Goal: Answer question/provide support: Share knowledge or assist other users

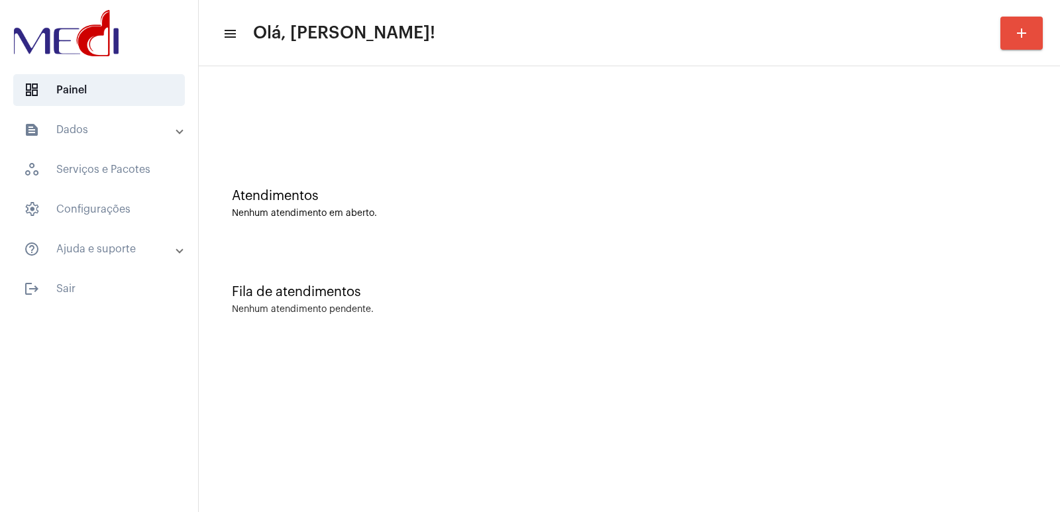
drag, startPoint x: 857, startPoint y: 42, endPoint x: 431, endPoint y: 92, distance: 429.7
click at [396, 93] on div at bounding box center [629, 111] width 848 height 76
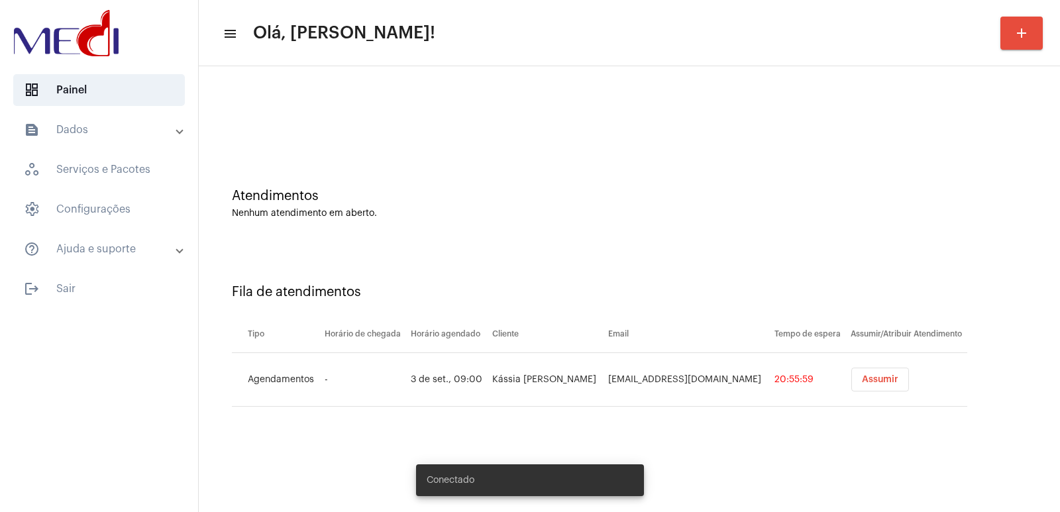
click at [876, 376] on span "Assumir" at bounding box center [880, 379] width 36 height 9
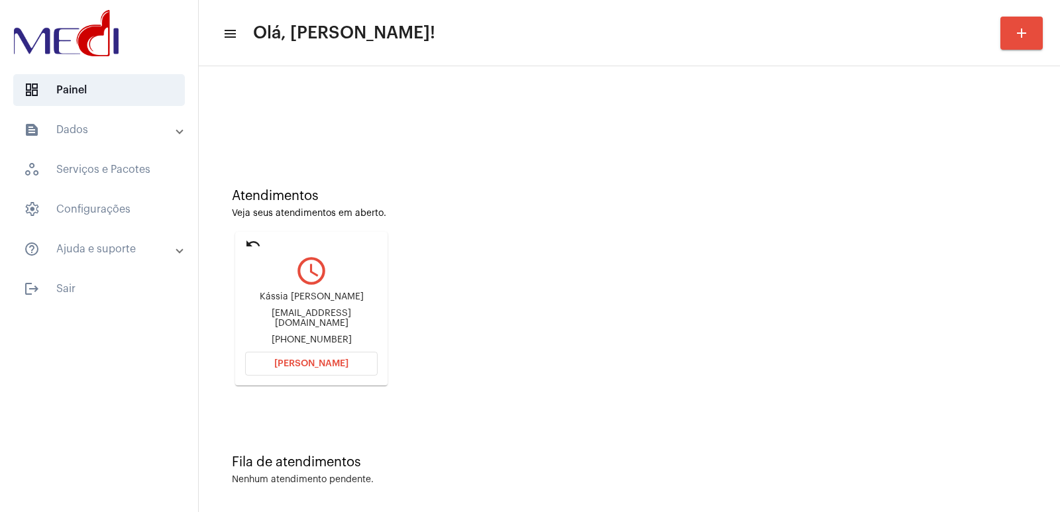
click at [311, 302] on div "Kássia Regina de Santana" at bounding box center [311, 297] width 133 height 10
copy div "Kássia Regina de Santana"
click at [298, 363] on span "Abrir Chamada" at bounding box center [311, 363] width 74 height 9
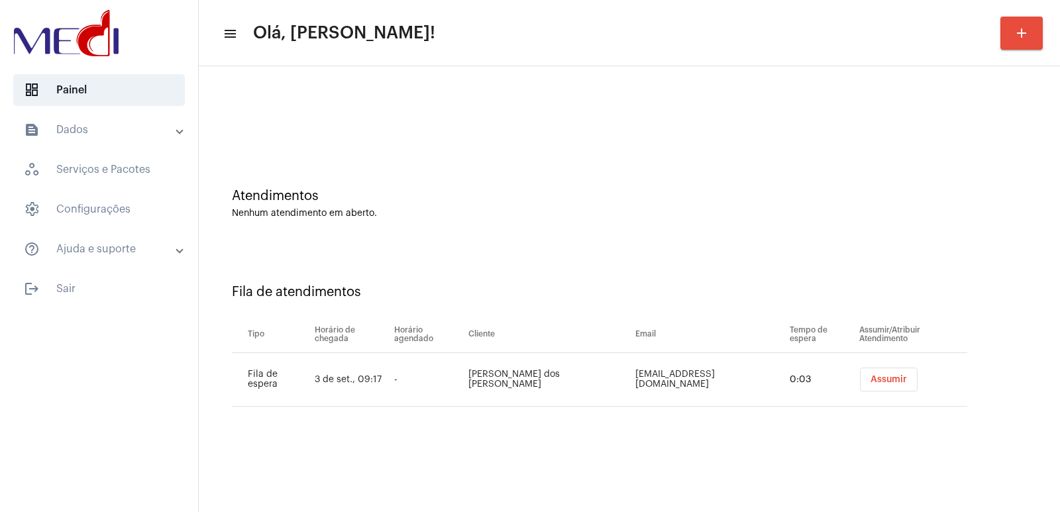
click at [884, 378] on span "Assumir" at bounding box center [889, 379] width 36 height 9
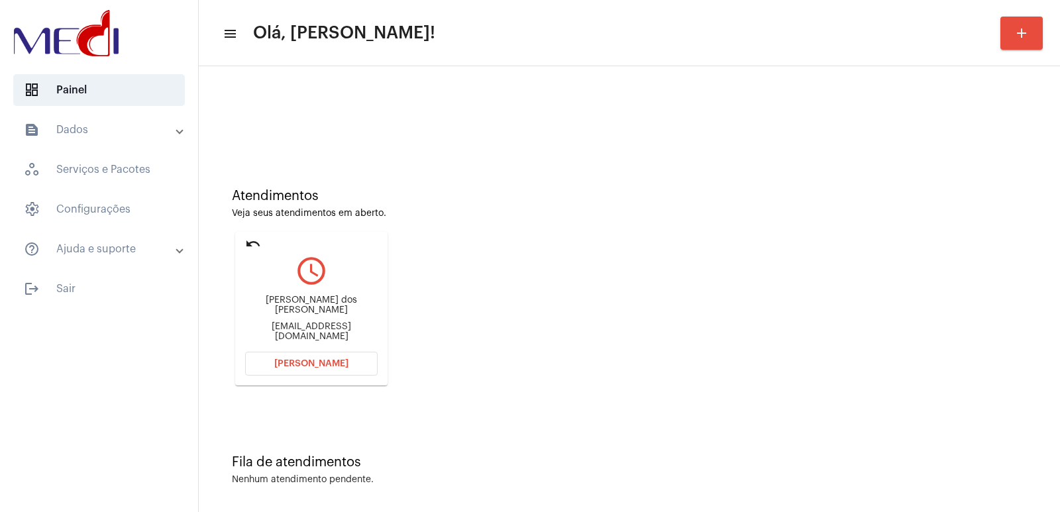
click at [317, 316] on div "Roberto Fernando dos Santos robertosantos.icm@hotmail.com" at bounding box center [311, 319] width 133 height 60
click at [315, 309] on div "Roberto Fernando dos Santos" at bounding box center [311, 306] width 133 height 20
copy div "Roberto Fernando dos Santos"
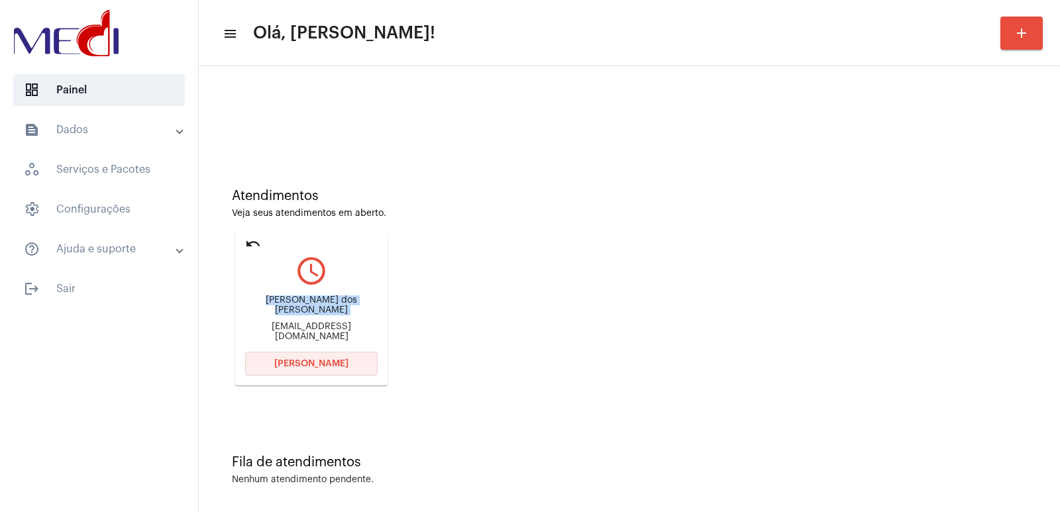
click at [305, 362] on span "Abrir Chamada" at bounding box center [311, 363] width 74 height 9
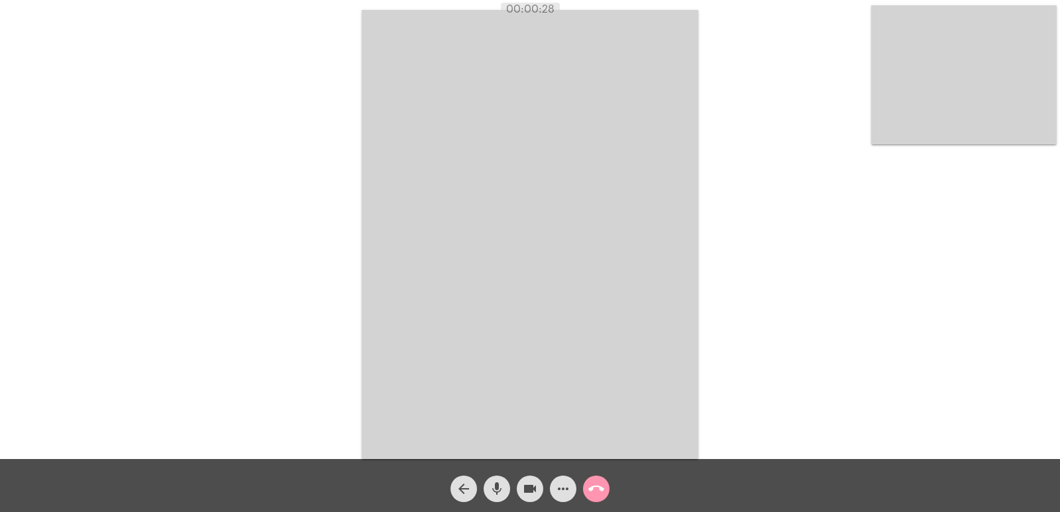
drag, startPoint x: 647, startPoint y: 339, endPoint x: 579, endPoint y: 439, distance: 121.0
click at [647, 339] on video at bounding box center [530, 234] width 337 height 449
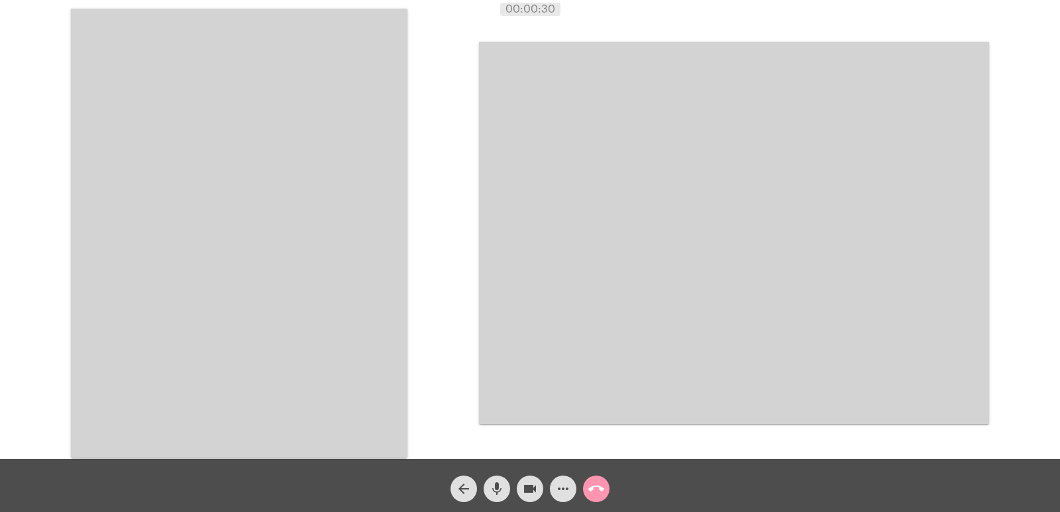
click at [501, 488] on mat-icon "mic" at bounding box center [497, 489] width 16 height 16
click at [523, 486] on mat-icon "videocam" at bounding box center [530, 489] width 16 height 16
click at [497, 491] on mat-icon "mic_off" at bounding box center [497, 489] width 16 height 16
click at [523, 495] on mat-icon "videocam_off" at bounding box center [530, 489] width 16 height 16
click at [704, 225] on video at bounding box center [734, 233] width 510 height 382
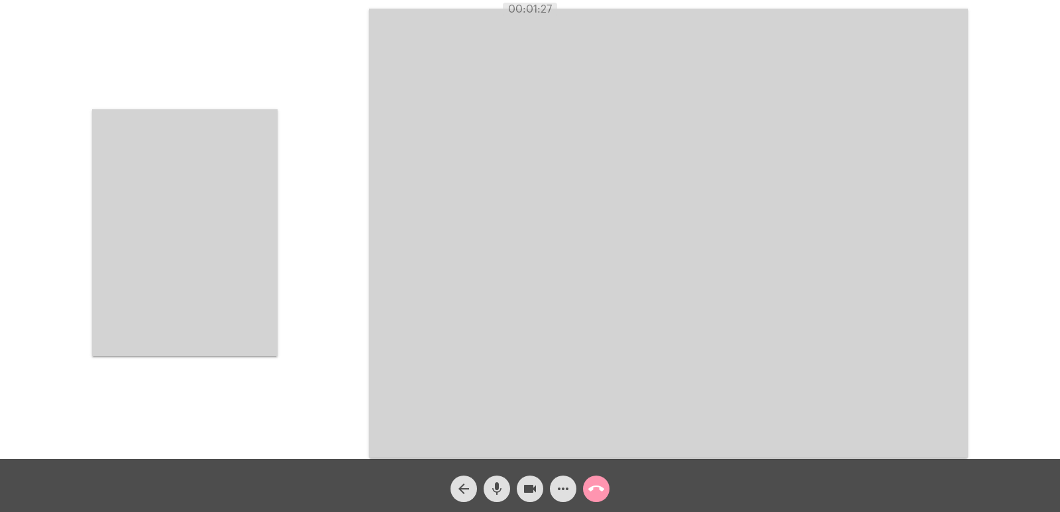
click at [217, 237] on video at bounding box center [185, 232] width 186 height 247
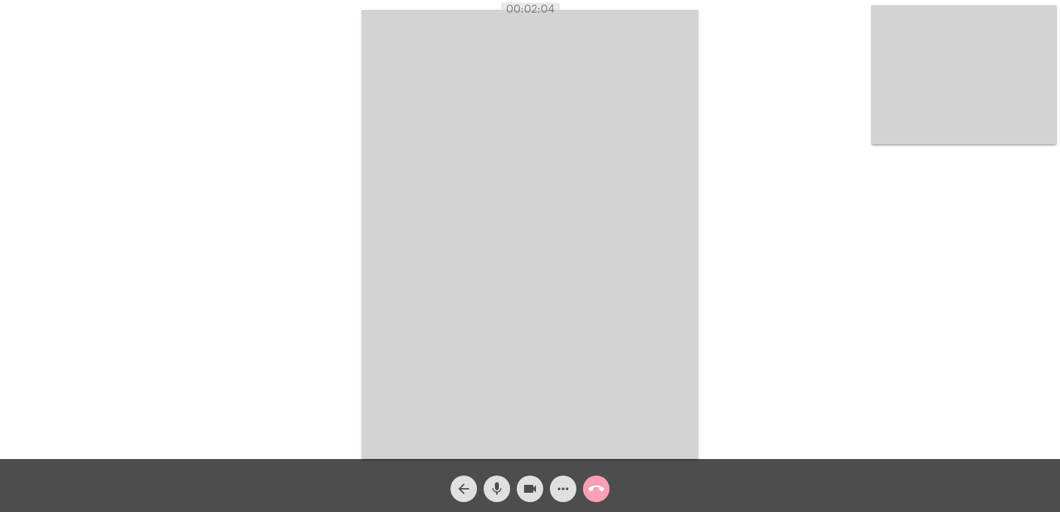
click at [588, 486] on button "call_end" at bounding box center [596, 489] width 27 height 27
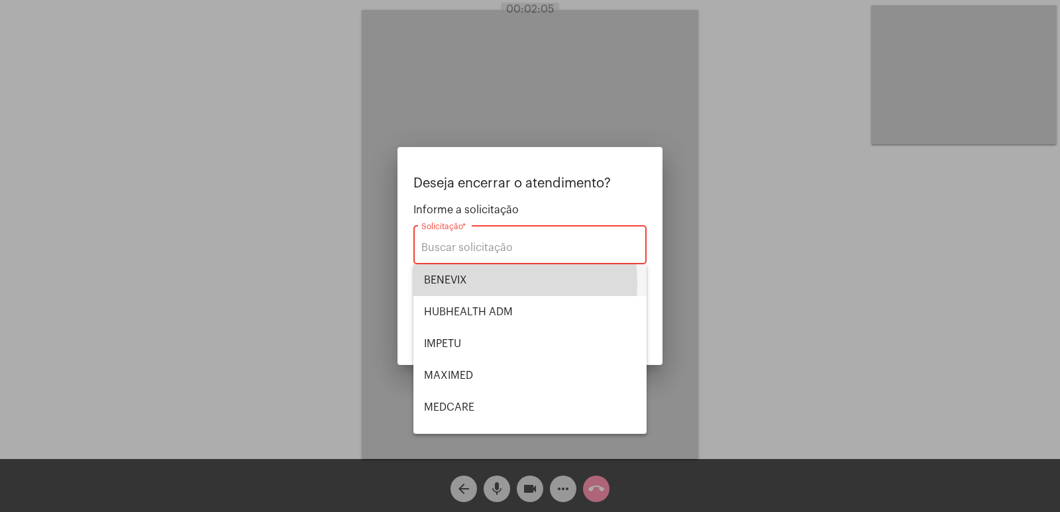
click at [465, 283] on span "BENEVIX" at bounding box center [530, 280] width 212 height 32
type input "BENEVIX"
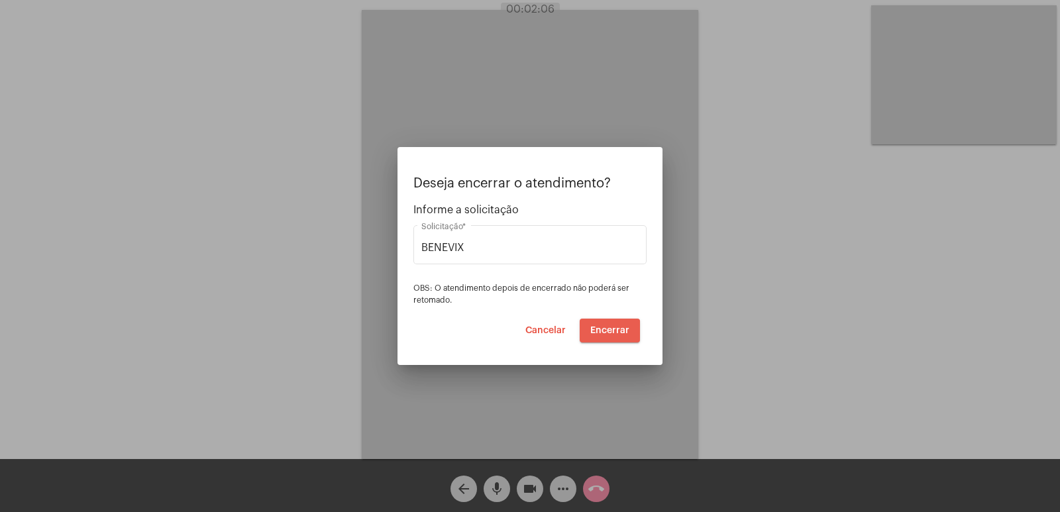
click at [610, 331] on span "Encerrar" at bounding box center [609, 330] width 39 height 9
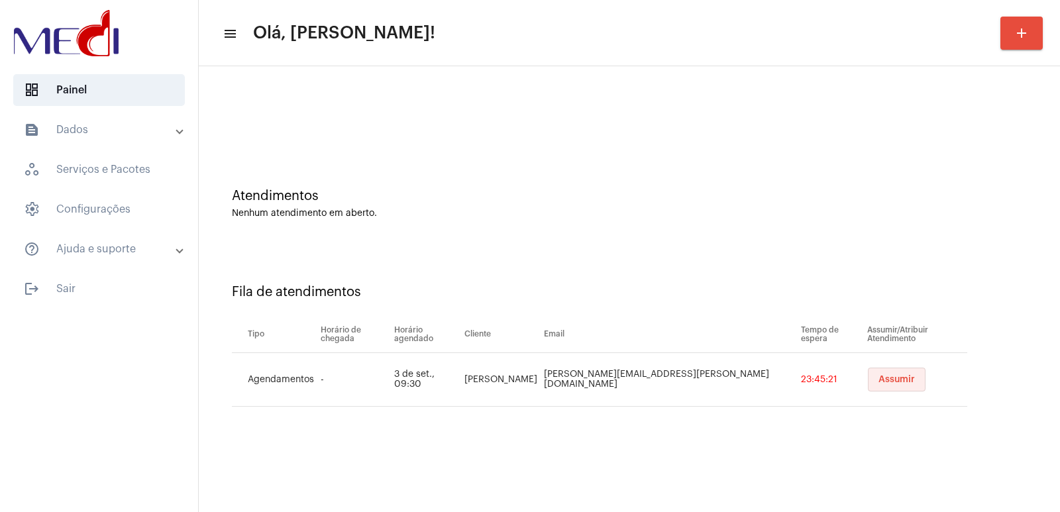
click at [879, 376] on span "Assumir" at bounding box center [897, 379] width 36 height 9
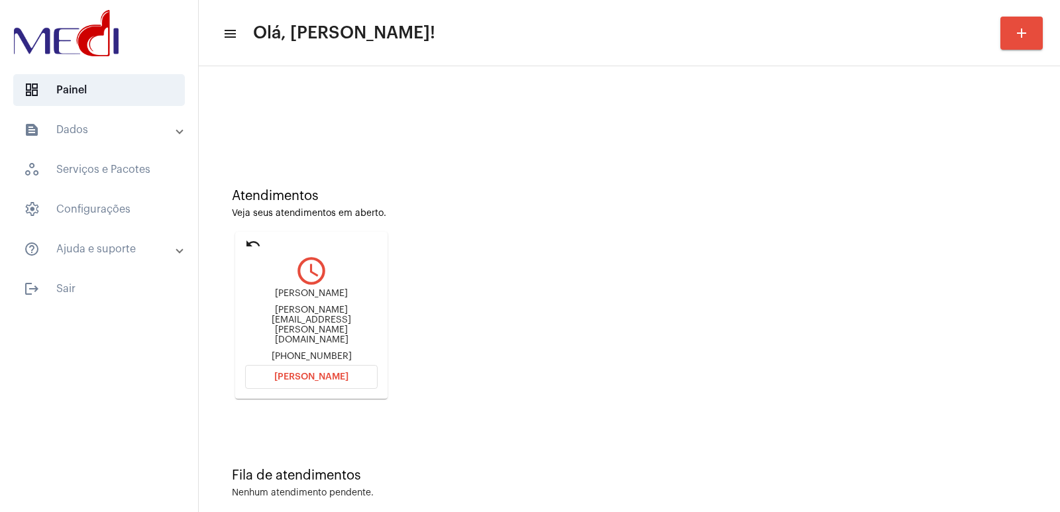
click at [311, 296] on div "Samuel Santos Silva samuel.silva@outlook.com +5547996953283" at bounding box center [311, 325] width 133 height 73
copy div "Samuel Santos Silva"
click at [325, 374] on button "Abrir Chamada" at bounding box center [311, 377] width 133 height 24
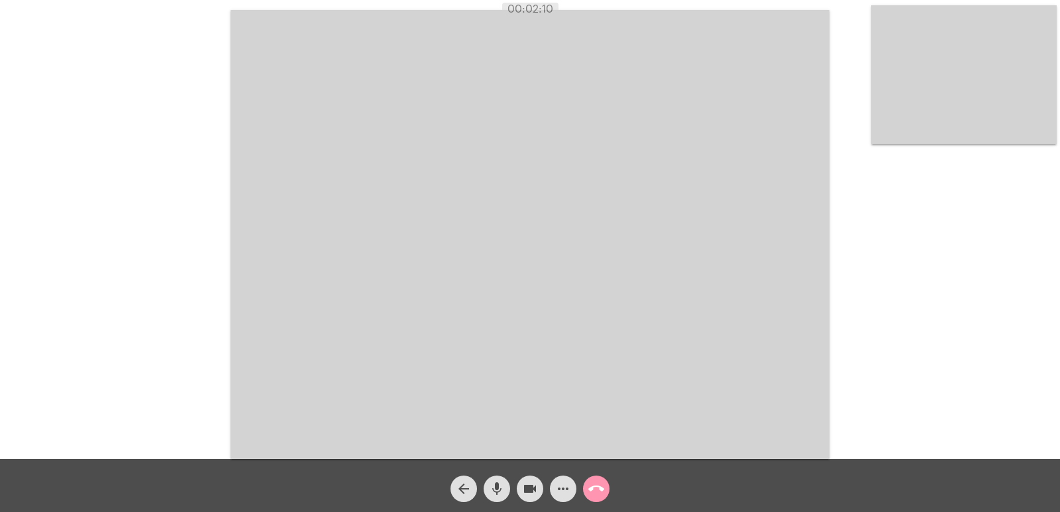
click at [598, 487] on mat-icon "call_end" at bounding box center [596, 489] width 16 height 16
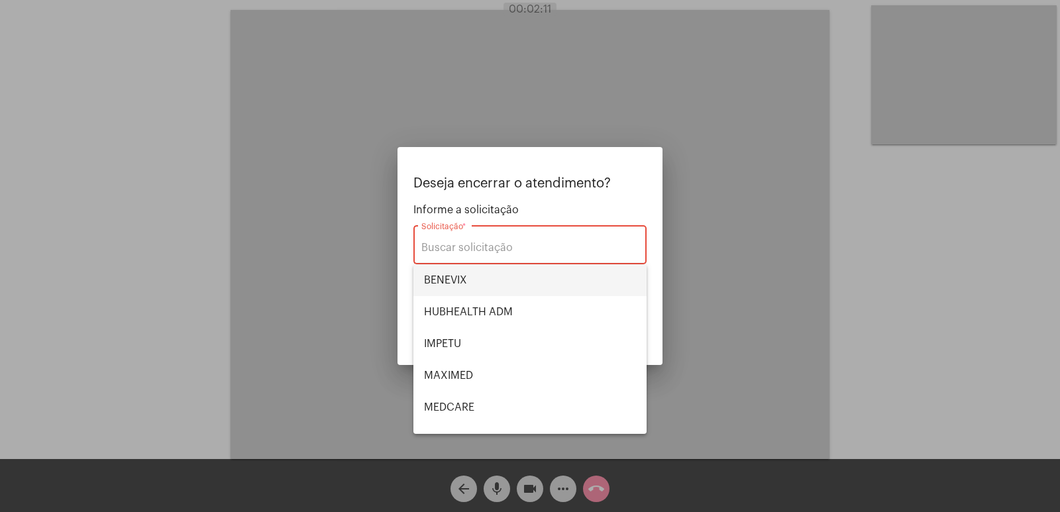
click at [429, 279] on span "BENEVIX" at bounding box center [530, 280] width 212 height 32
type input "BENEVIX"
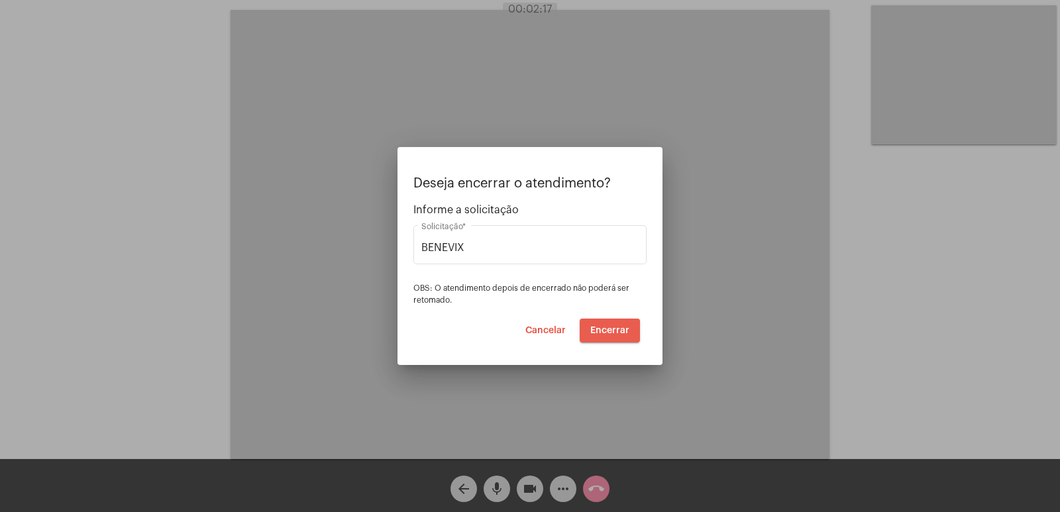
click at [613, 329] on span "Encerrar" at bounding box center [609, 330] width 39 height 9
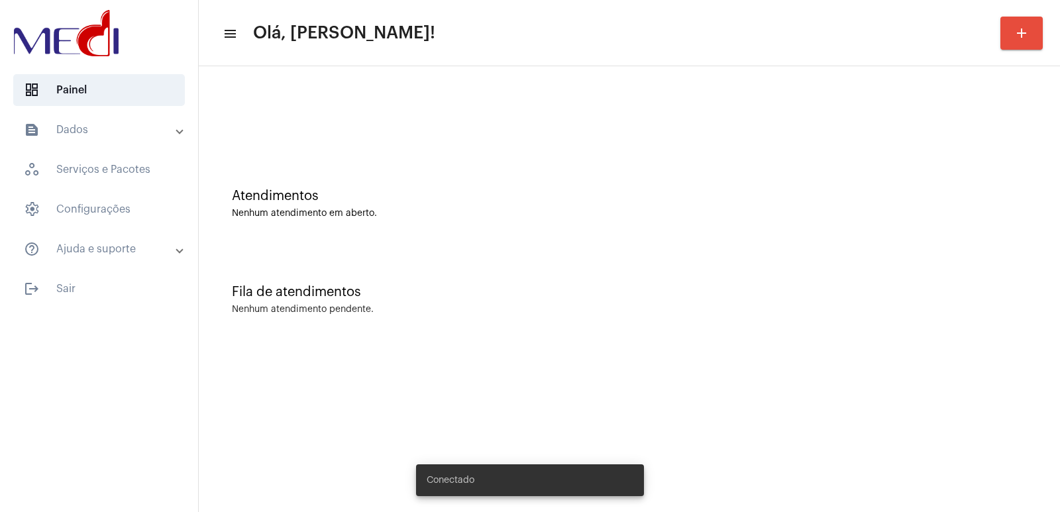
click at [857, 379] on mat-sidenav-content "menu Olá, Vivian! add Atendimentos Nenhum atendimento em aberto. Fila de atendi…" at bounding box center [629, 256] width 861 height 512
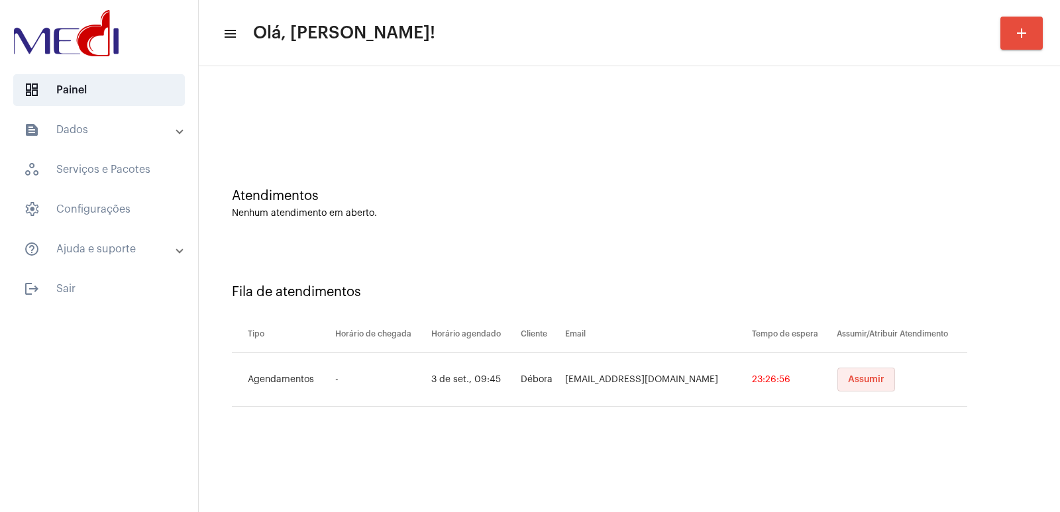
click at [861, 372] on button "Assumir" at bounding box center [867, 380] width 58 height 24
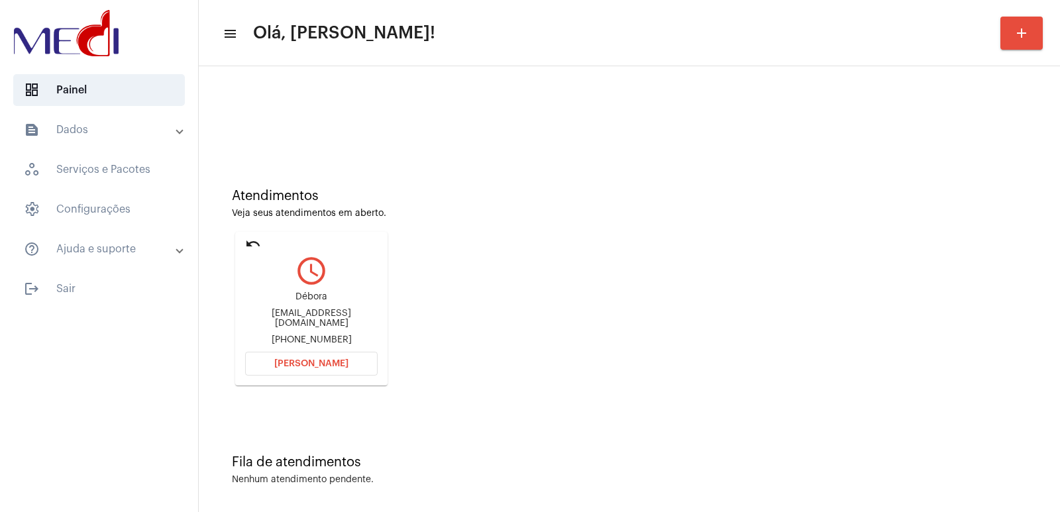
click at [296, 313] on div "Débora Deborasilvaaa0211@gmail.com +5587999111093" at bounding box center [311, 319] width 133 height 60
click at [296, 313] on div "Deborasilvaaa0211@gmail.com" at bounding box center [311, 319] width 133 height 20
copy div "Deborasilvaaa0211@gmail.com"
click at [301, 364] on span "Abrir Chamada" at bounding box center [311, 363] width 74 height 9
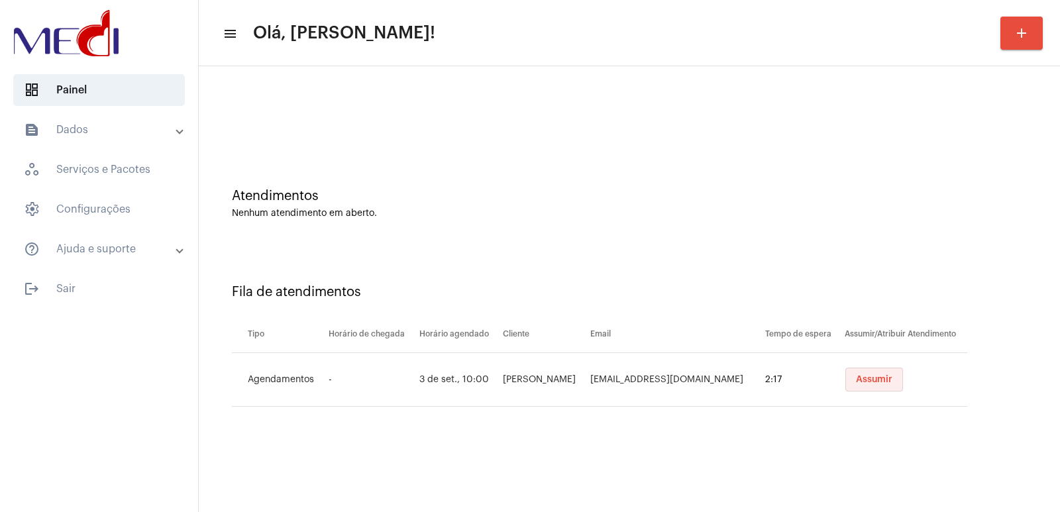
drag, startPoint x: 0, startPoint y: 0, endPoint x: 867, endPoint y: 374, distance: 944.2
click at [867, 374] on button "Assumir" at bounding box center [875, 380] width 58 height 24
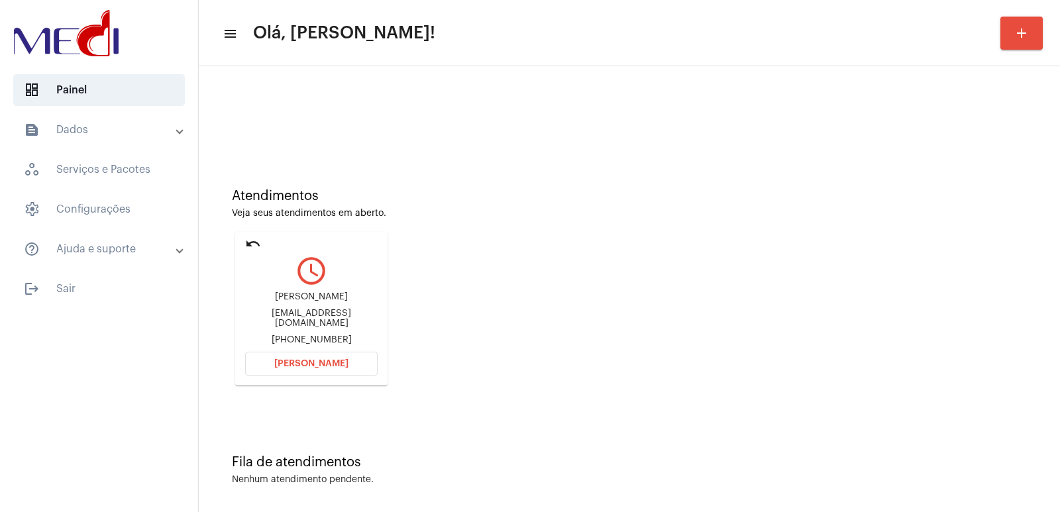
drag, startPoint x: 297, startPoint y: 330, endPoint x: 297, endPoint y: 323, distance: 7.3
click at [297, 328] on div "Adyson Adysondomingos202@gmail.com +5581983145436" at bounding box center [311, 319] width 133 height 60
click at [297, 322] on div "Adysondomingos202@gmail.com" at bounding box center [311, 319] width 133 height 20
click at [297, 321] on div "Adysondomingos202@gmail.com" at bounding box center [311, 319] width 133 height 20
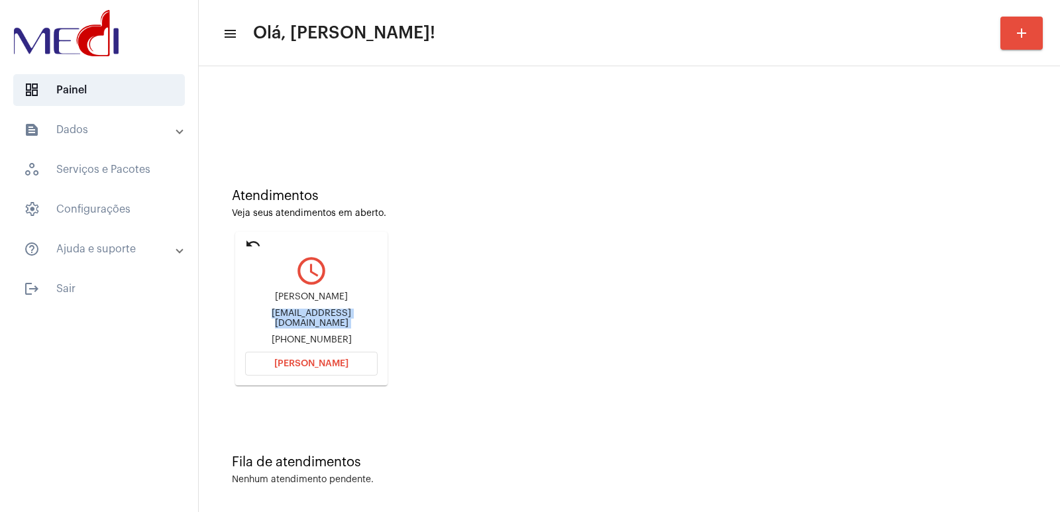
click at [297, 321] on div "Adysondomingos202@gmail.com" at bounding box center [311, 319] width 133 height 20
copy div "Adysondomingos202@gmail.com"
click at [309, 350] on mat-card "undo query_builder Adyson Adysondomingos202@gmail.com +5581983145436 Abrir Cham…" at bounding box center [311, 309] width 152 height 154
click at [304, 347] on div "Adyson Adysondomingos202@gmail.com +5581983145436" at bounding box center [311, 319] width 133 height 60
click at [293, 366] on span "[PERSON_NAME]" at bounding box center [311, 363] width 74 height 9
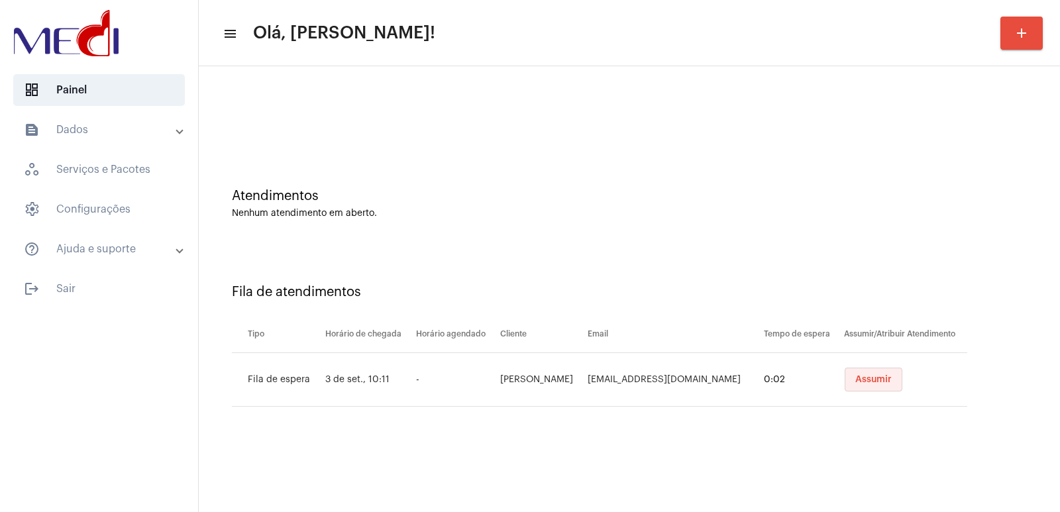
click at [859, 382] on span "Assumir" at bounding box center [874, 379] width 36 height 9
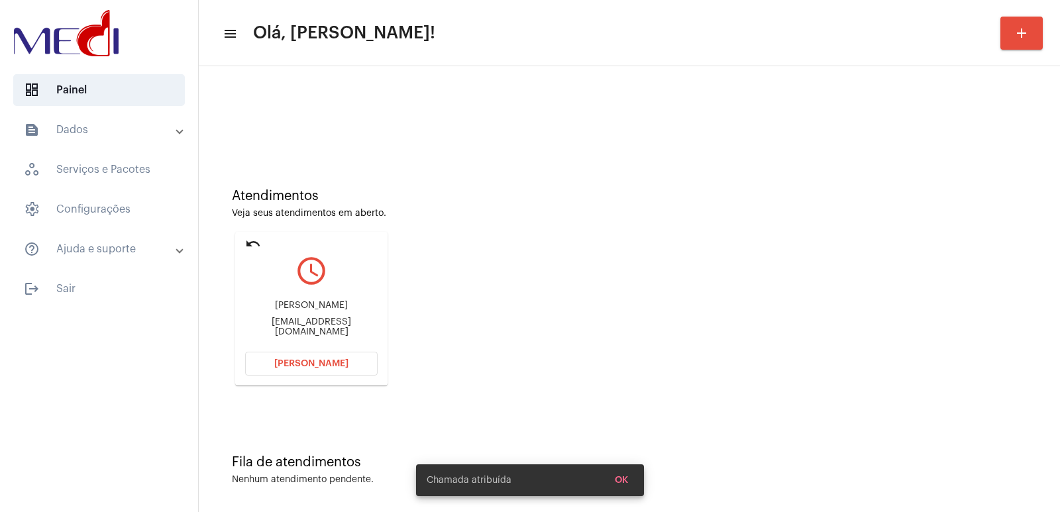
click at [286, 308] on div "LUCAS PINHEIRO" at bounding box center [311, 306] width 133 height 10
copy div "LUCAS PINHEIRO"
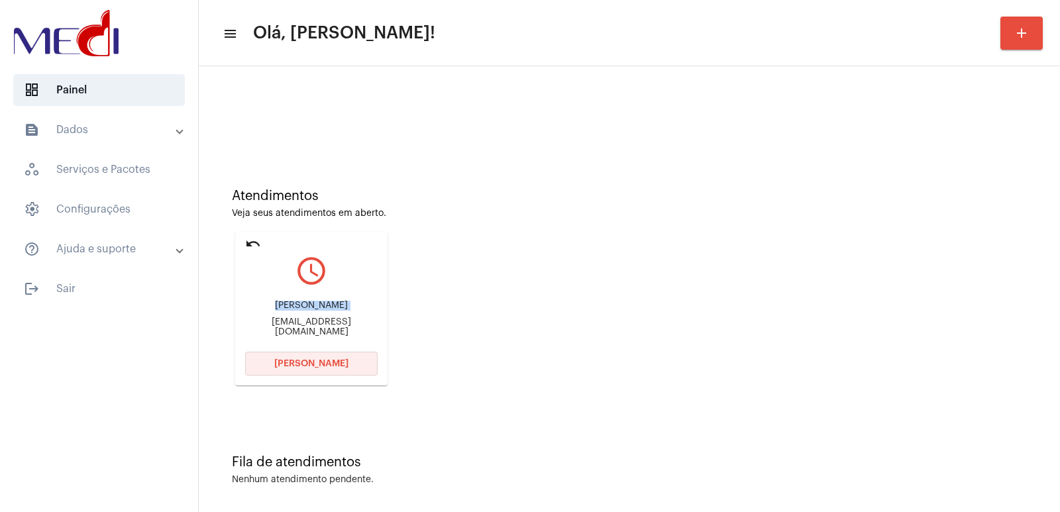
click at [321, 371] on button "Abrir Chamada" at bounding box center [311, 364] width 133 height 24
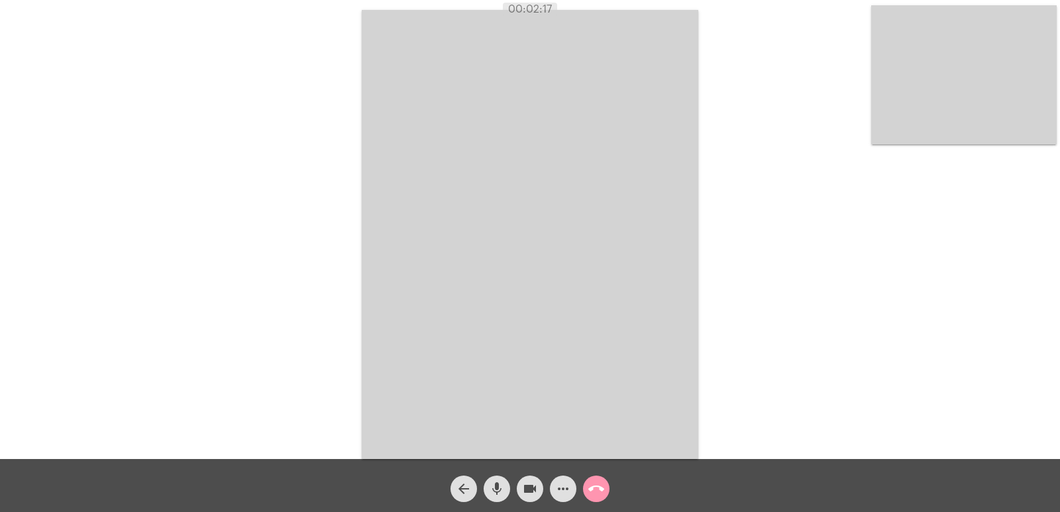
click at [585, 496] on button "call_end" at bounding box center [596, 489] width 27 height 27
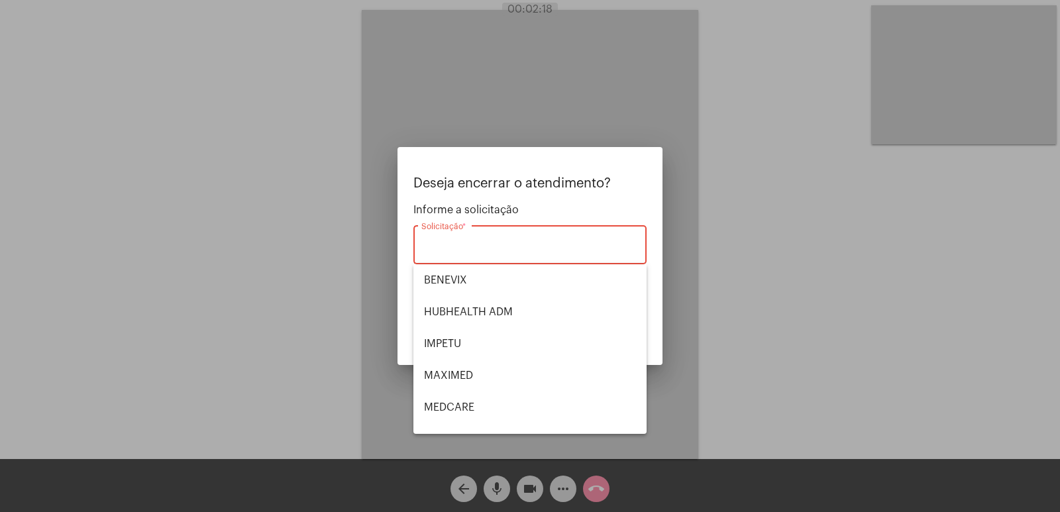
scroll to position [148, 0]
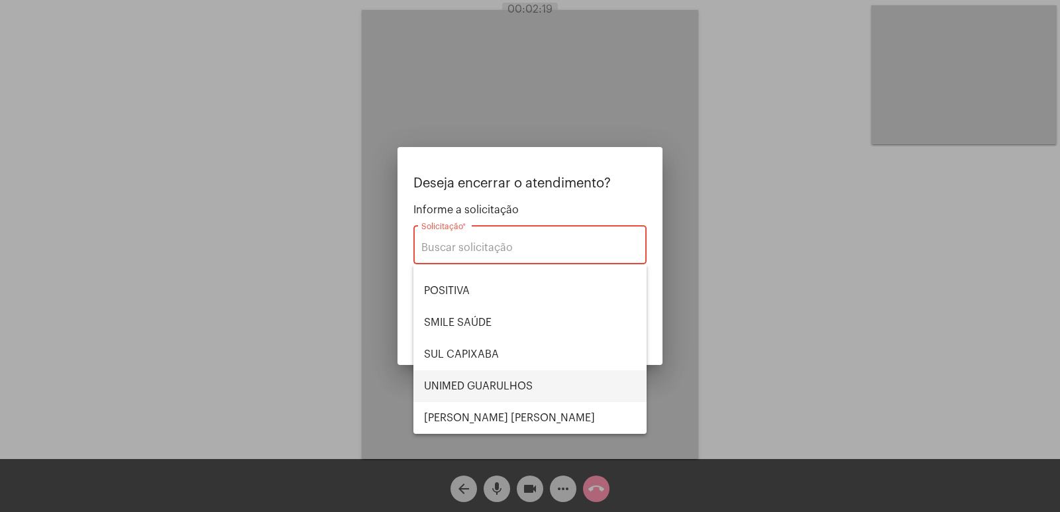
click at [488, 381] on span "UNIMED GUARULHOS" at bounding box center [530, 386] width 212 height 32
type input "UNIMED GUARULHOS"
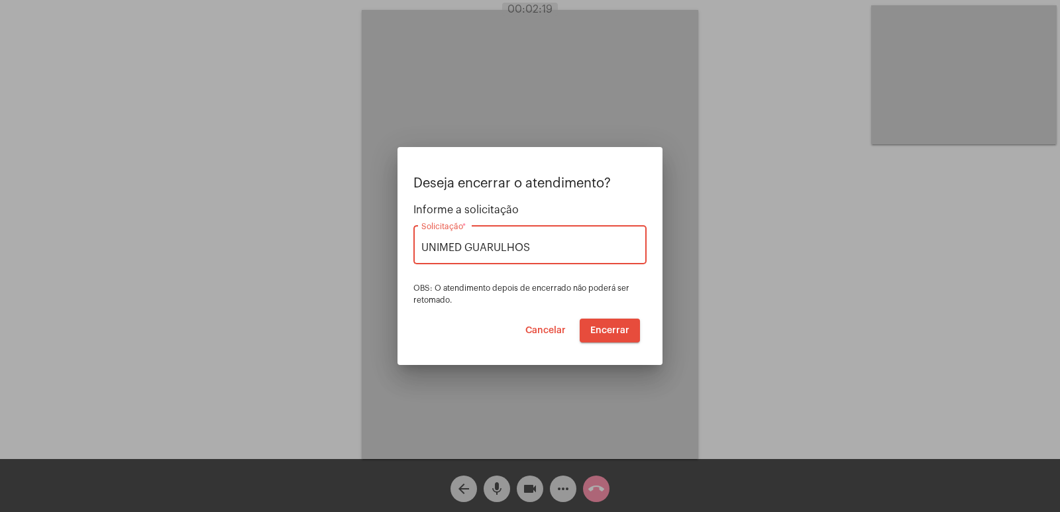
click at [585, 328] on button "Encerrar" at bounding box center [610, 331] width 60 height 24
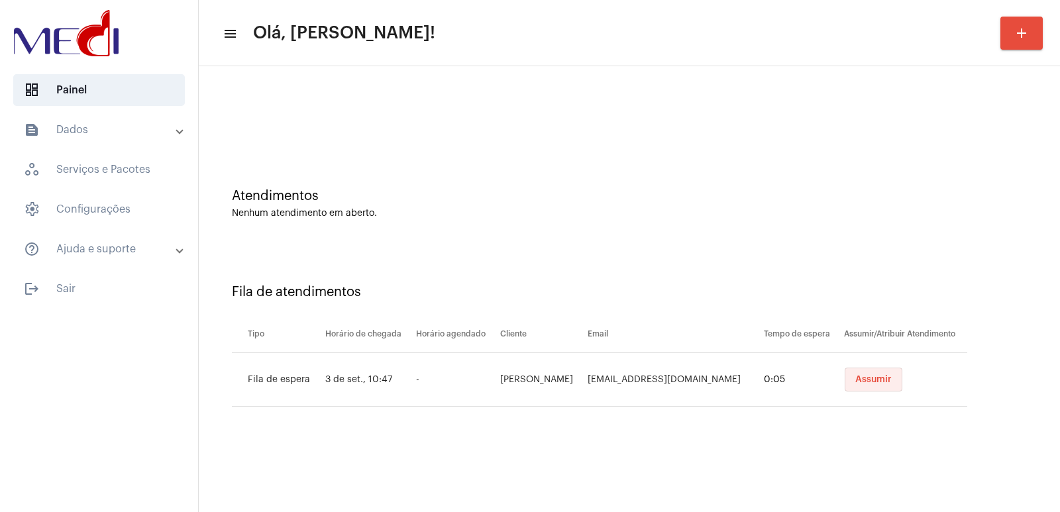
click at [875, 380] on span "Assumir" at bounding box center [874, 379] width 36 height 9
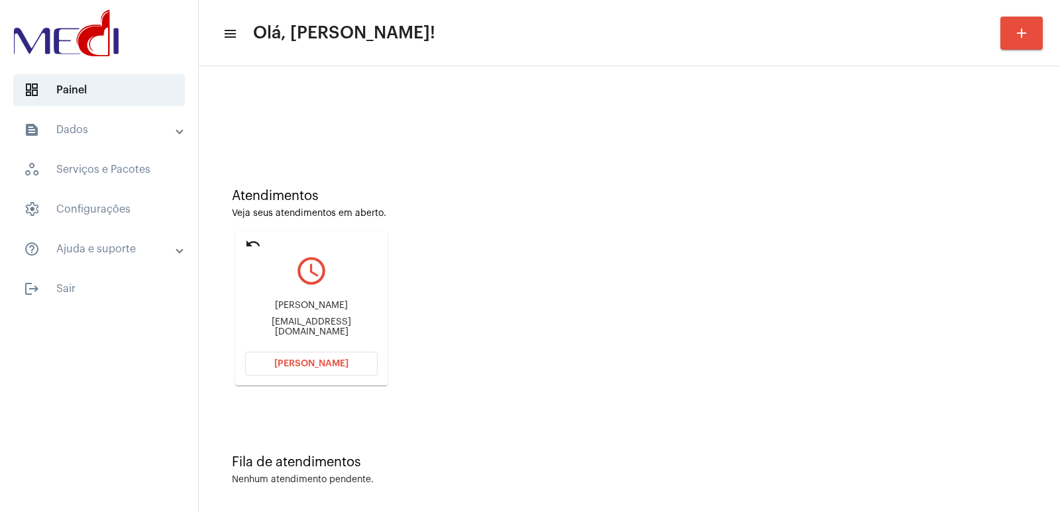
click at [309, 307] on div "ROGERIO CRISOSTO" at bounding box center [311, 306] width 133 height 10
click at [309, 307] on div "[PERSON_NAME]" at bounding box center [311, 306] width 133 height 10
click at [309, 307] on div "ROGERIO CRISOSTO" at bounding box center [311, 306] width 133 height 10
copy div "ROGERIO CRISOSTO"
click at [326, 379] on mat-card "undo query_builder ROGERIO CRISOSTO rogeriocrisosto@gmail.com Abrir Chamada" at bounding box center [311, 309] width 152 height 154
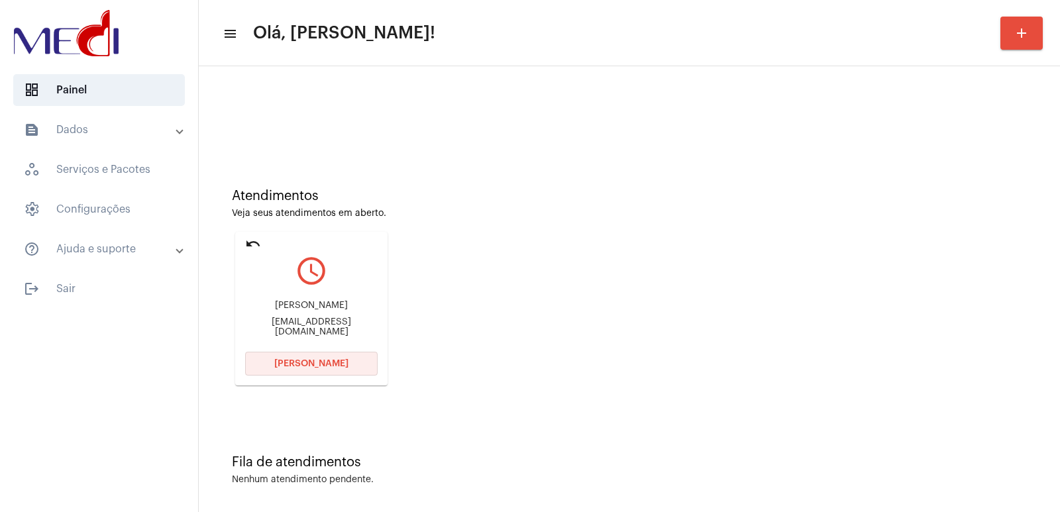
click at [351, 357] on button "Abrir Chamada" at bounding box center [311, 364] width 133 height 24
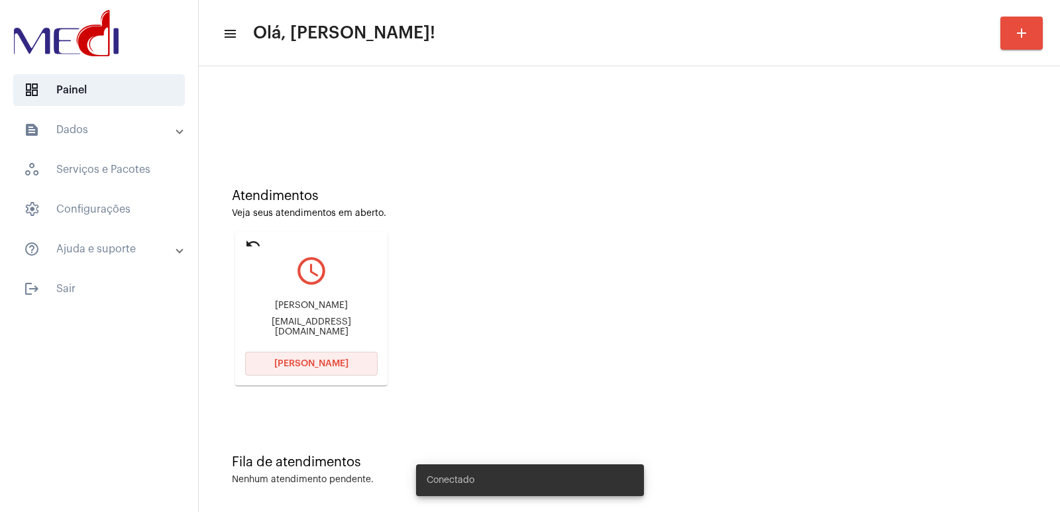
click at [320, 359] on span "Abrir Chamada" at bounding box center [311, 363] width 74 height 9
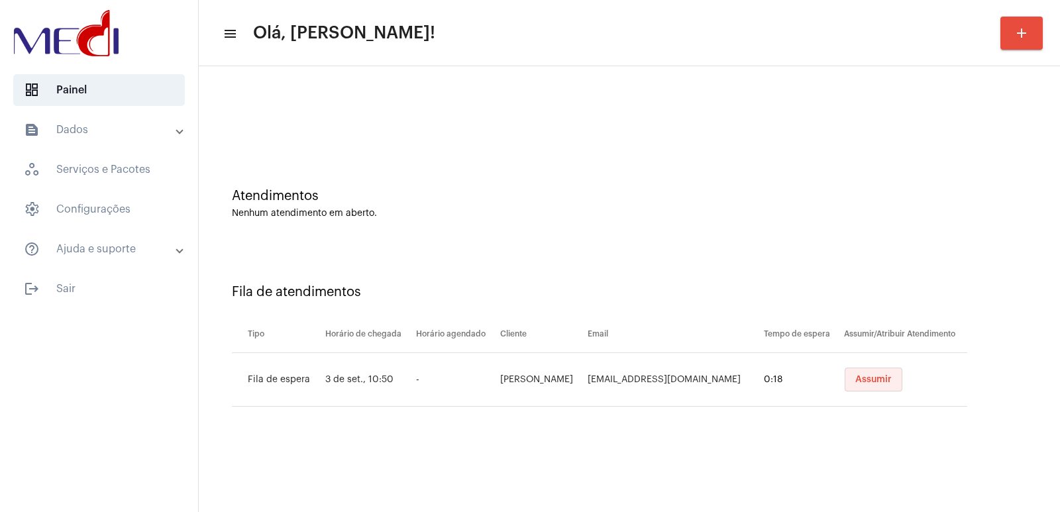
click at [882, 379] on span "Assumir" at bounding box center [874, 379] width 36 height 9
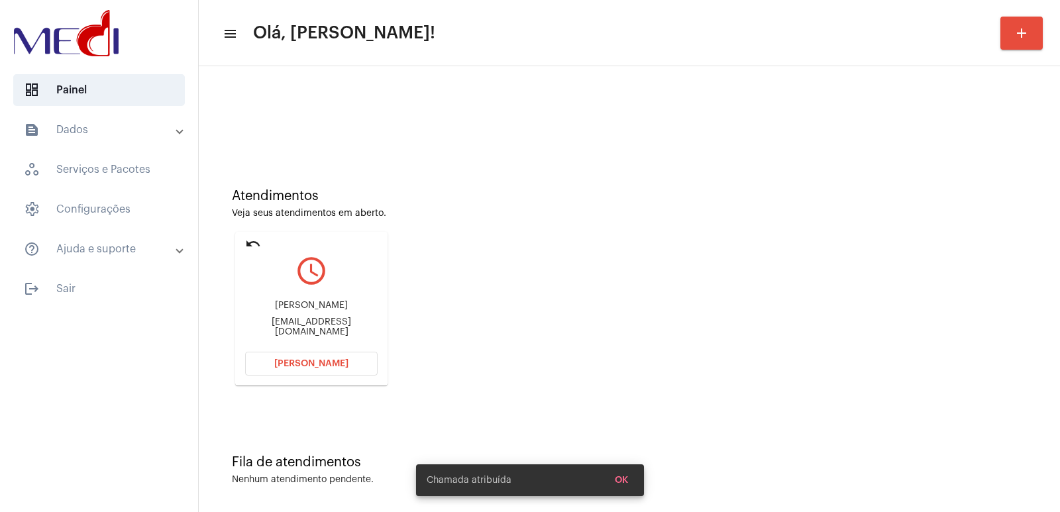
click at [319, 311] on div "ROGERIO CRISOSTO" at bounding box center [311, 306] width 133 height 10
copy div "ROGERIO CRISOSTO"
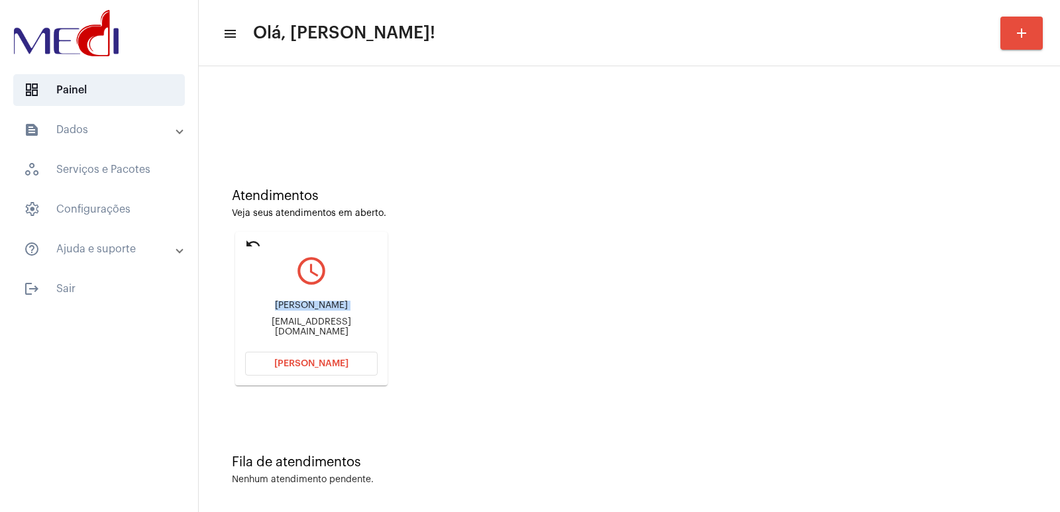
click at [297, 360] on span "Abrir Chamada" at bounding box center [311, 363] width 74 height 9
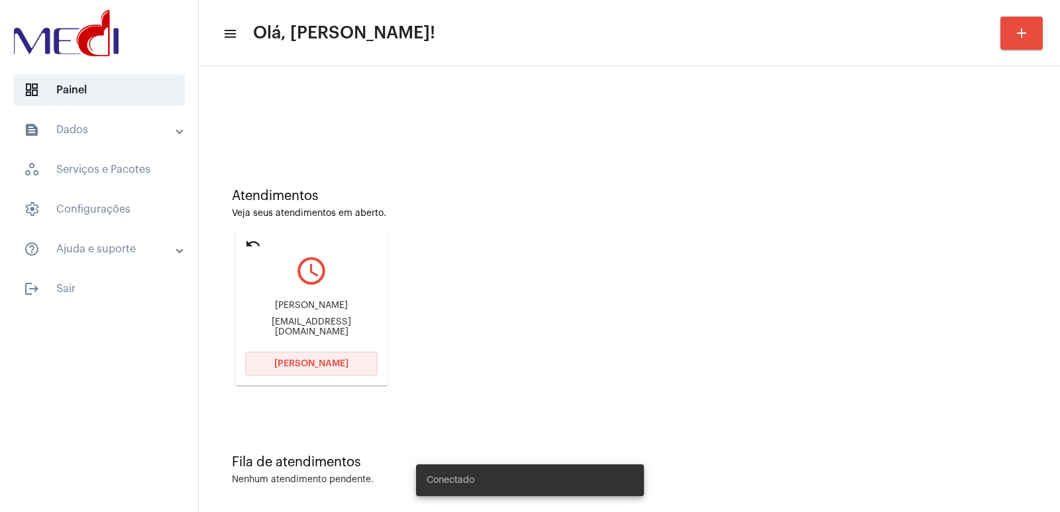
click at [324, 370] on button "Abrir Chamada" at bounding box center [311, 364] width 133 height 24
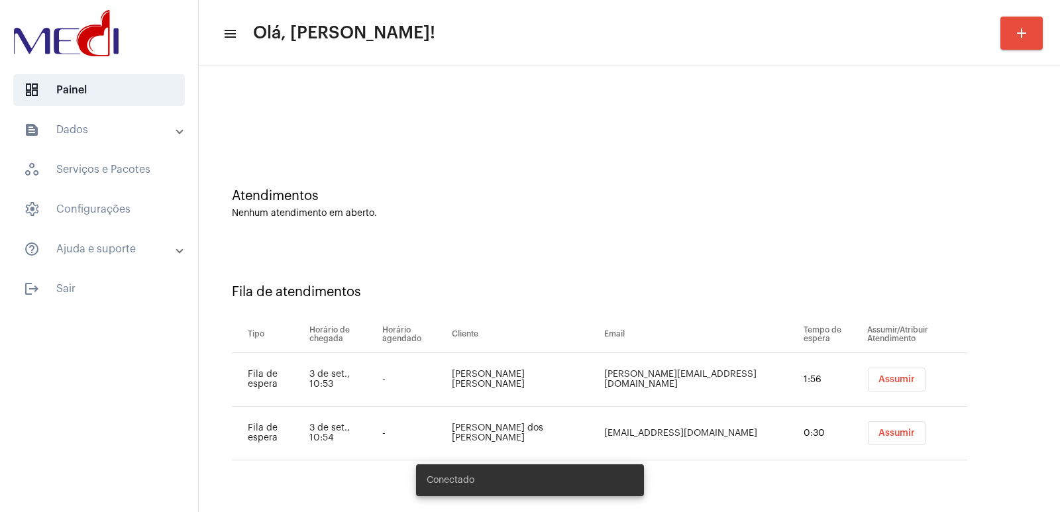
click at [880, 380] on span "Assumir" at bounding box center [897, 379] width 36 height 9
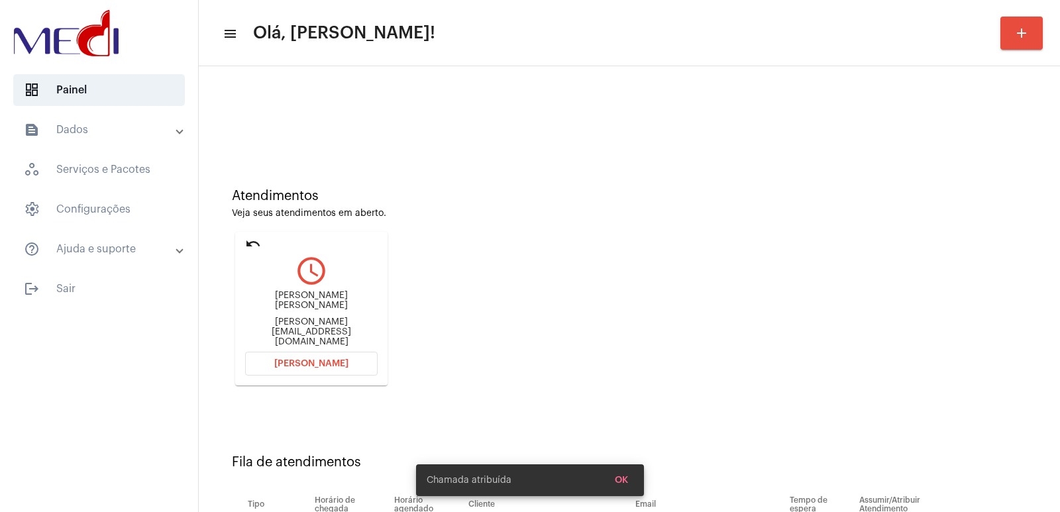
click at [314, 300] on div "Tamara da Cunha Marques Rocha" at bounding box center [311, 301] width 133 height 20
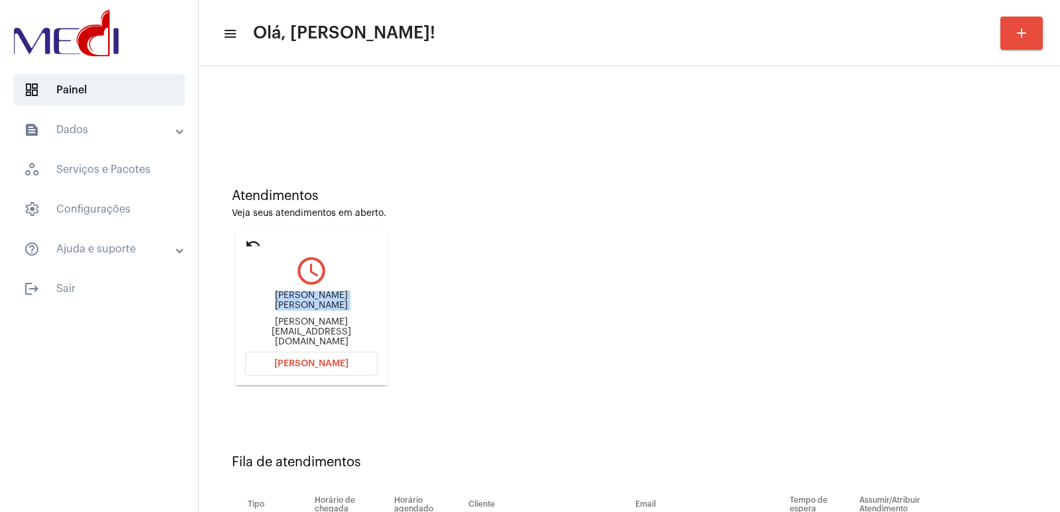
click at [314, 300] on div "Tamara da Cunha Marques Rocha" at bounding box center [311, 301] width 133 height 20
copy div "Tamara da Cunha Marques Rocha"
click at [282, 365] on span "Abrir Chamada" at bounding box center [311, 363] width 74 height 9
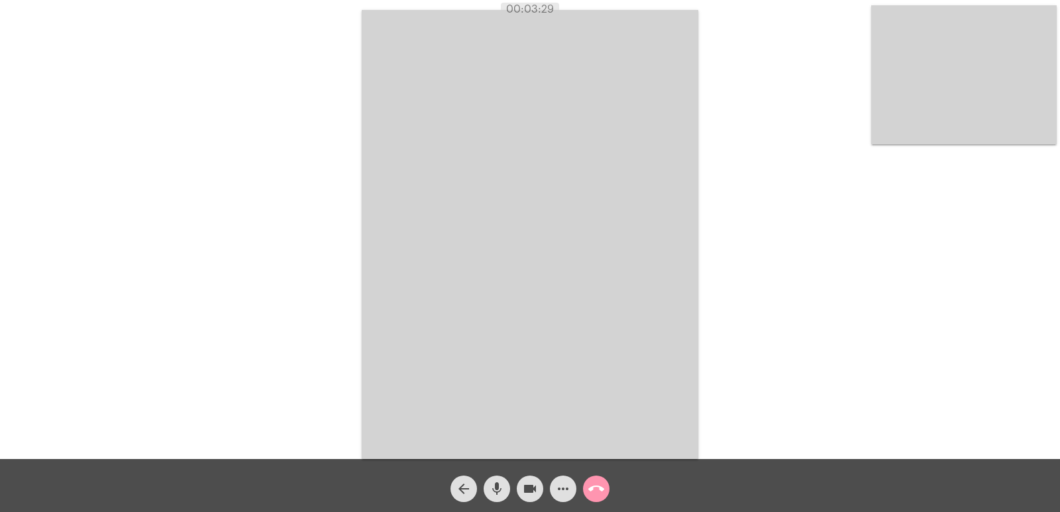
click at [601, 489] on mat-icon "call_end" at bounding box center [596, 489] width 16 height 16
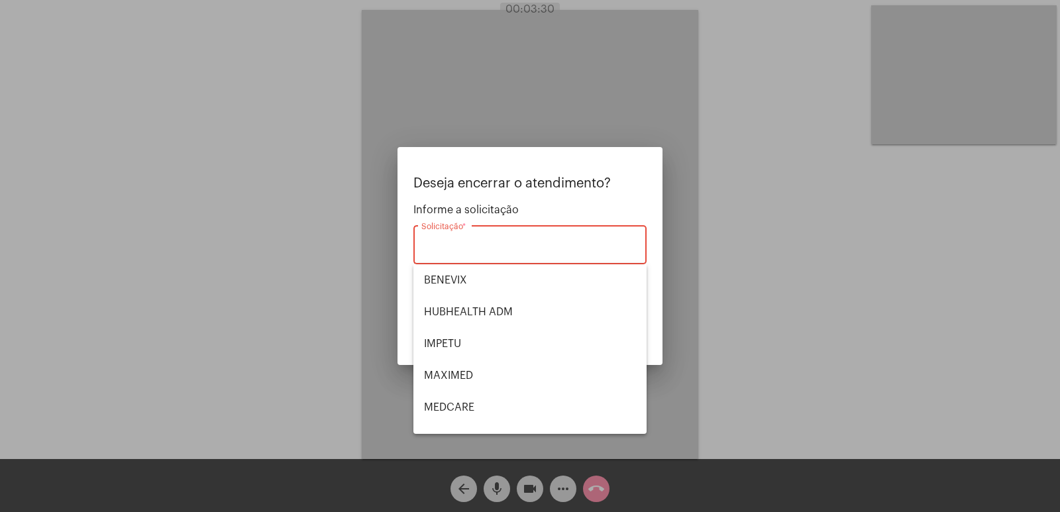
scroll to position [109, 0]
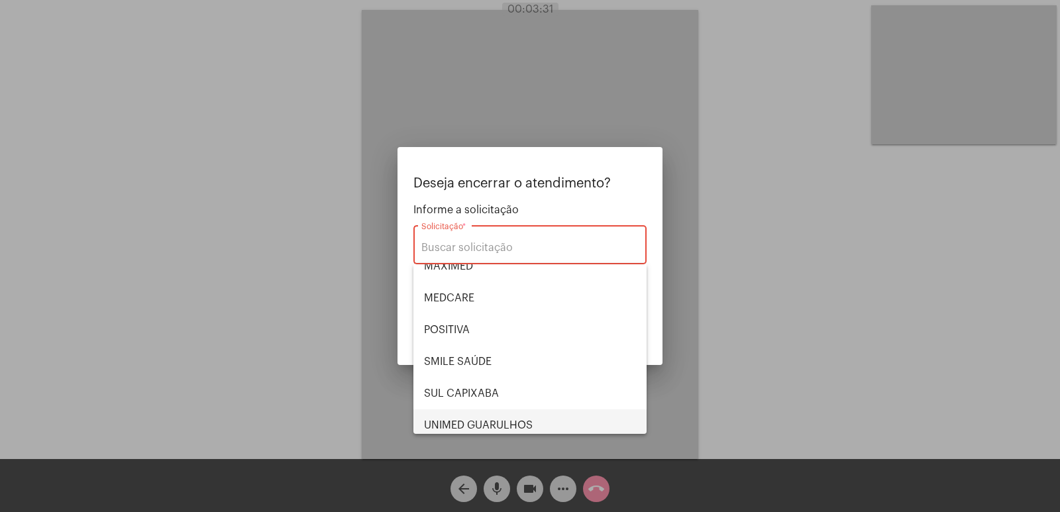
click at [504, 410] on span "UNIMED GUARULHOS" at bounding box center [530, 426] width 212 height 32
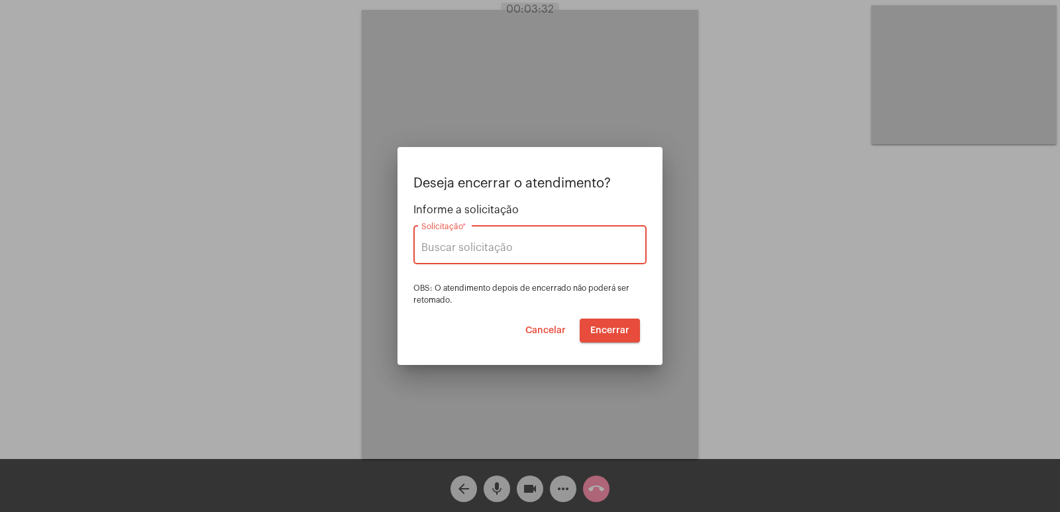
type input "UNIMED GUARULHOS"
click at [607, 328] on span "Encerrar" at bounding box center [609, 330] width 39 height 9
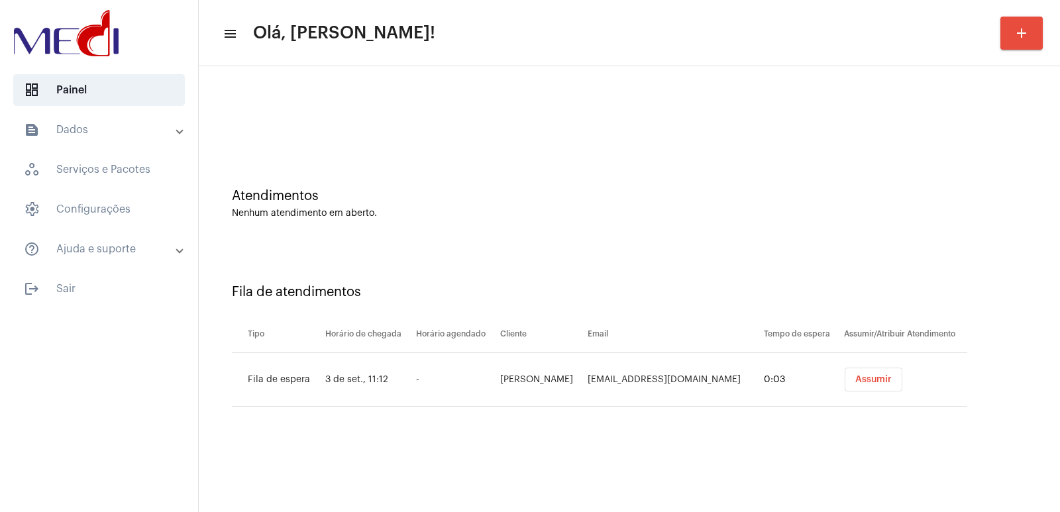
click at [881, 387] on button "Assumir" at bounding box center [874, 380] width 58 height 24
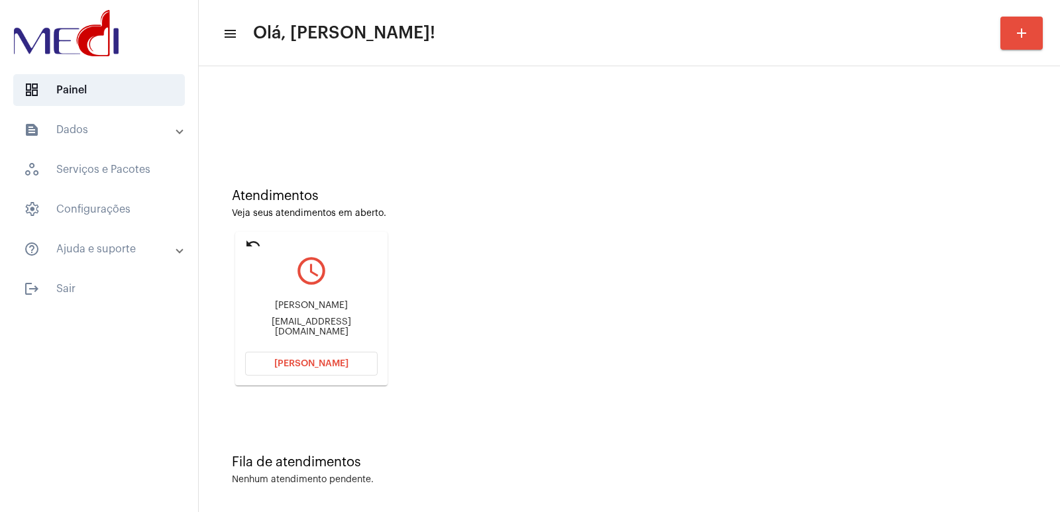
click at [286, 309] on div "Jonysson Pereira Mendonça Filho" at bounding box center [311, 306] width 133 height 10
copy div "Jonysson Pereira Mendonça Filho"
click at [284, 353] on button "Abrir Chamada" at bounding box center [311, 364] width 133 height 24
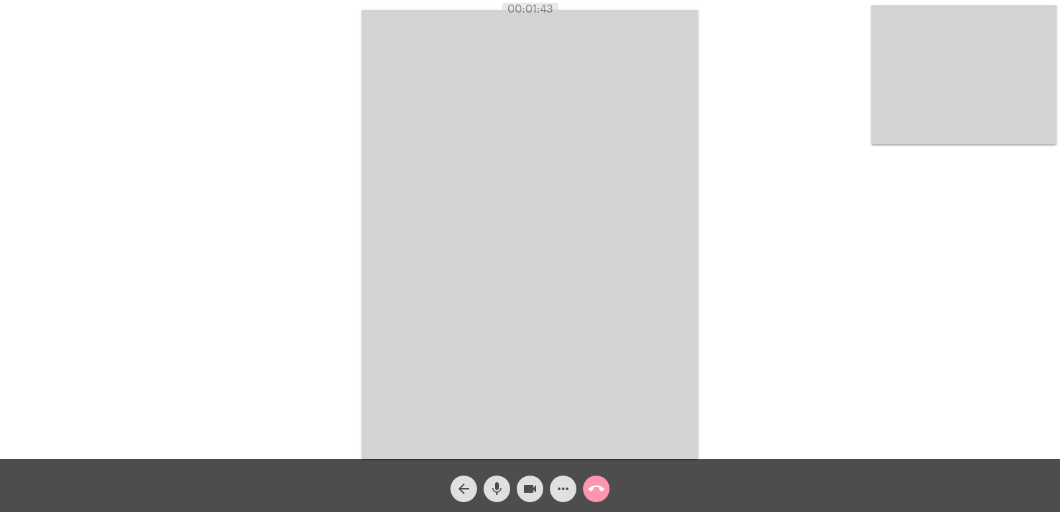
click at [595, 484] on mat-icon "call_end" at bounding box center [596, 489] width 16 height 16
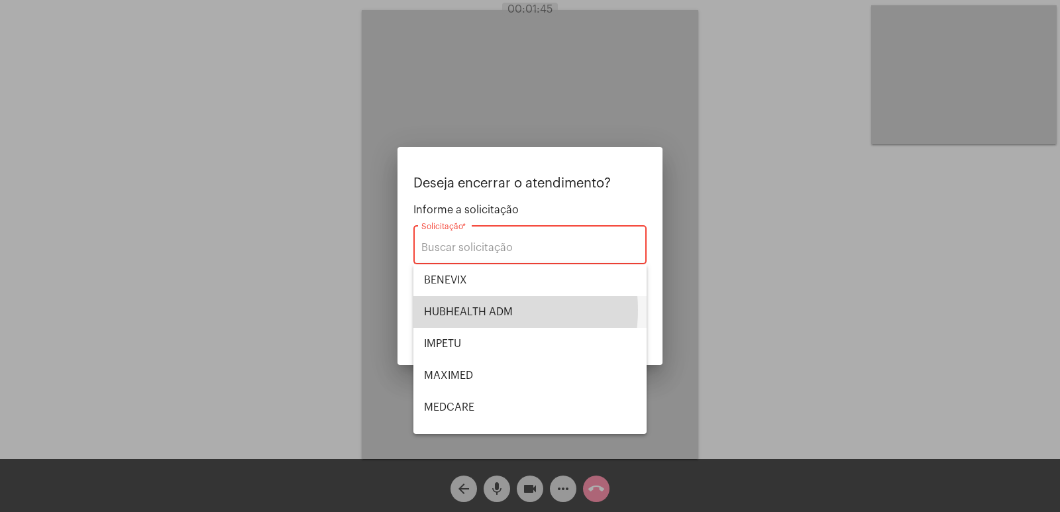
click at [484, 310] on span "HUBHEALTH ADM" at bounding box center [530, 312] width 212 height 32
type input "HUBHEALTH ADM"
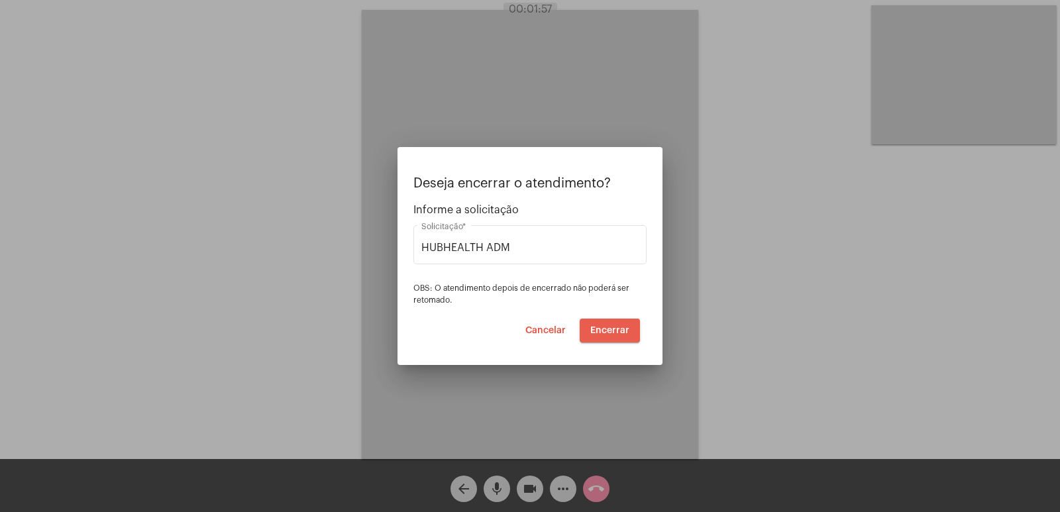
click at [614, 327] on span "Encerrar" at bounding box center [609, 330] width 39 height 9
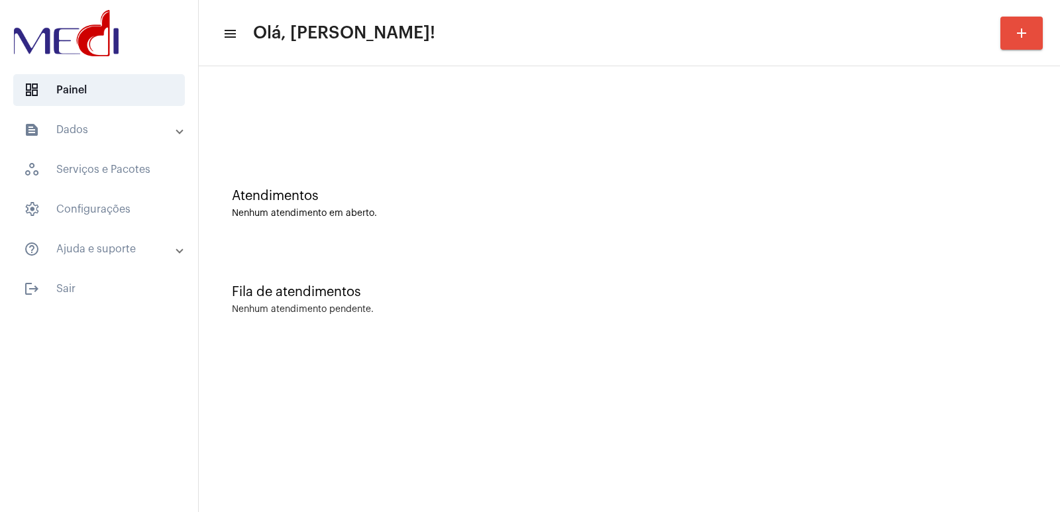
drag, startPoint x: 499, startPoint y: 139, endPoint x: 471, endPoint y: 99, distance: 49.1
click at [491, 129] on div at bounding box center [629, 111] width 848 height 76
drag, startPoint x: 303, startPoint y: 359, endPoint x: 302, endPoint y: 369, distance: 10.6
click at [303, 359] on mat-sidenav-content "menu Olá, Vivian! add Atendimentos Nenhum atendimento em aberto. Fila de atendi…" at bounding box center [629, 256] width 861 height 512
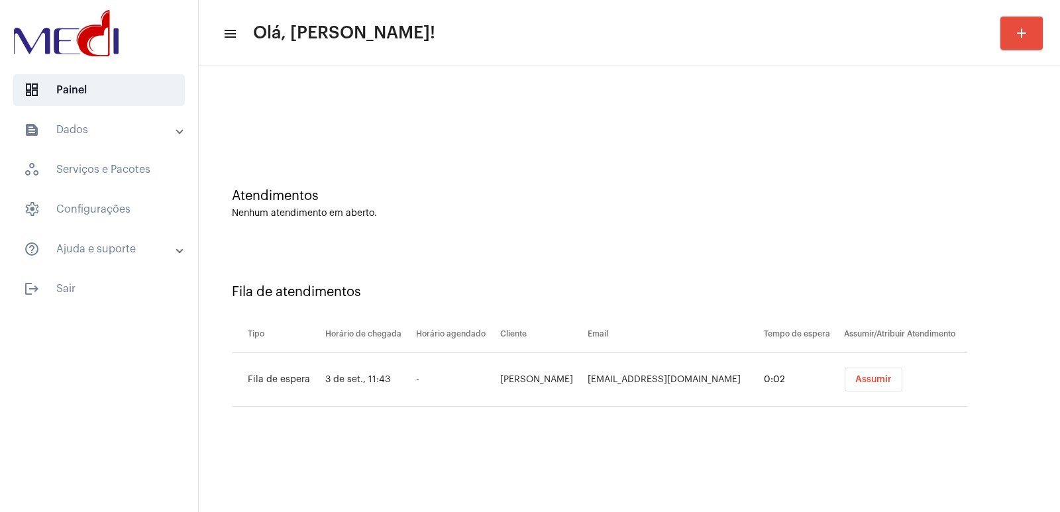
click at [878, 381] on button "Assumir" at bounding box center [874, 380] width 58 height 24
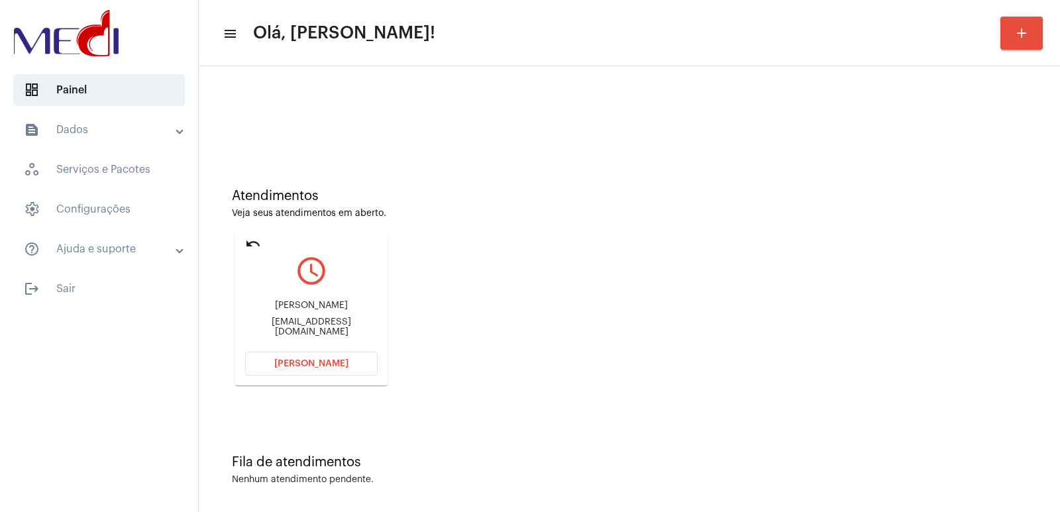
click at [309, 325] on div "luizbrasil3000@gmail.com" at bounding box center [311, 327] width 133 height 20
copy mat-card-content "luizbrasil3000@gmail.com Abrir Chamada"
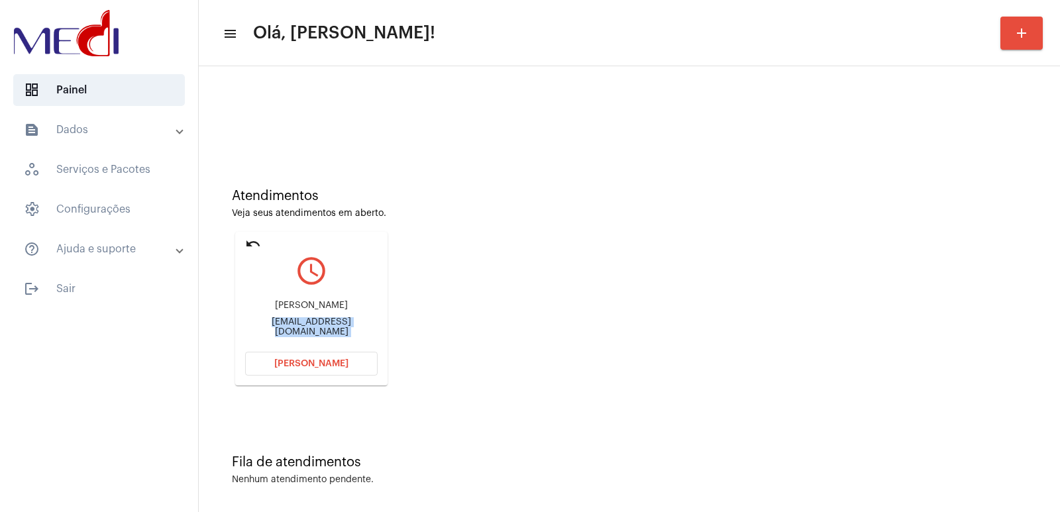
click at [291, 359] on span "Abrir Chamada" at bounding box center [311, 363] width 74 height 9
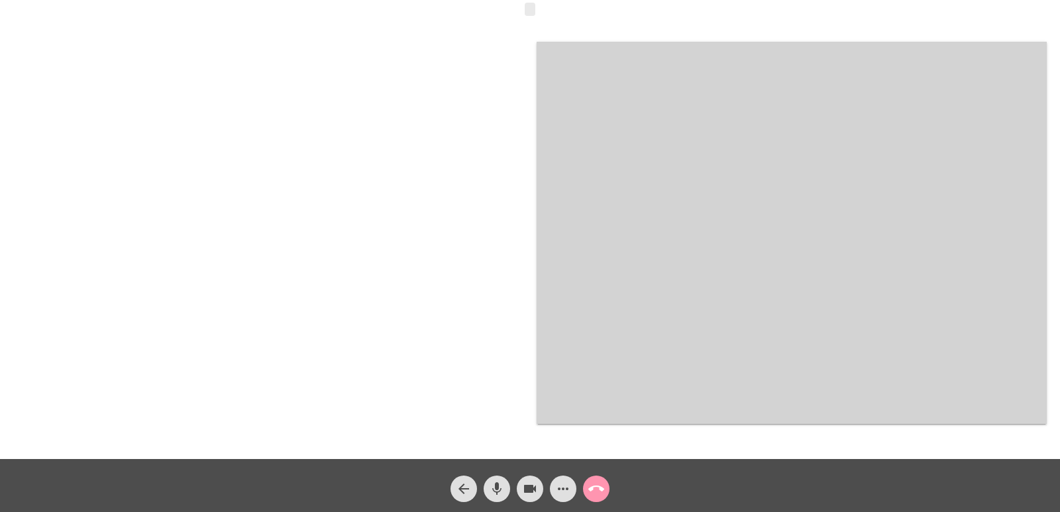
click at [736, 300] on video at bounding box center [792, 233] width 510 height 382
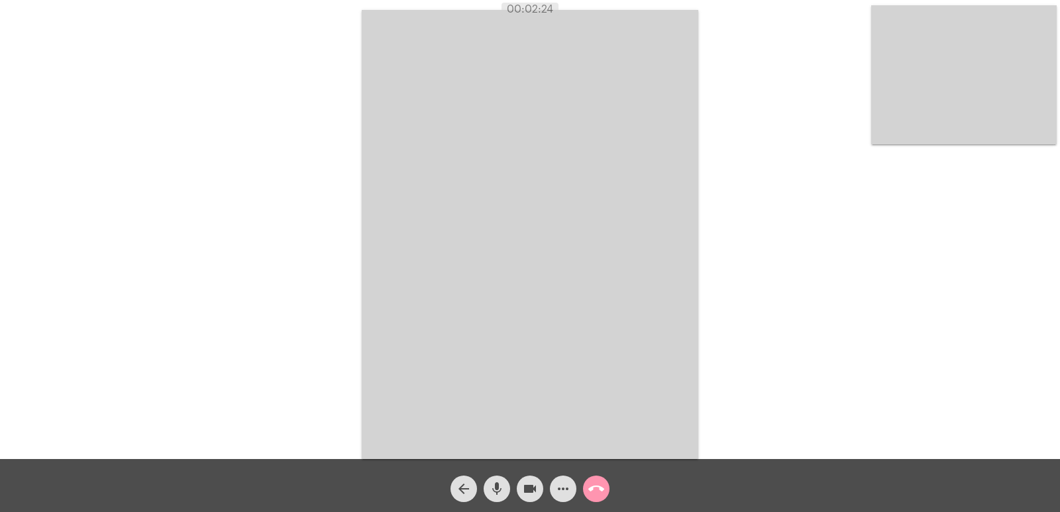
click at [687, 307] on video at bounding box center [530, 234] width 337 height 449
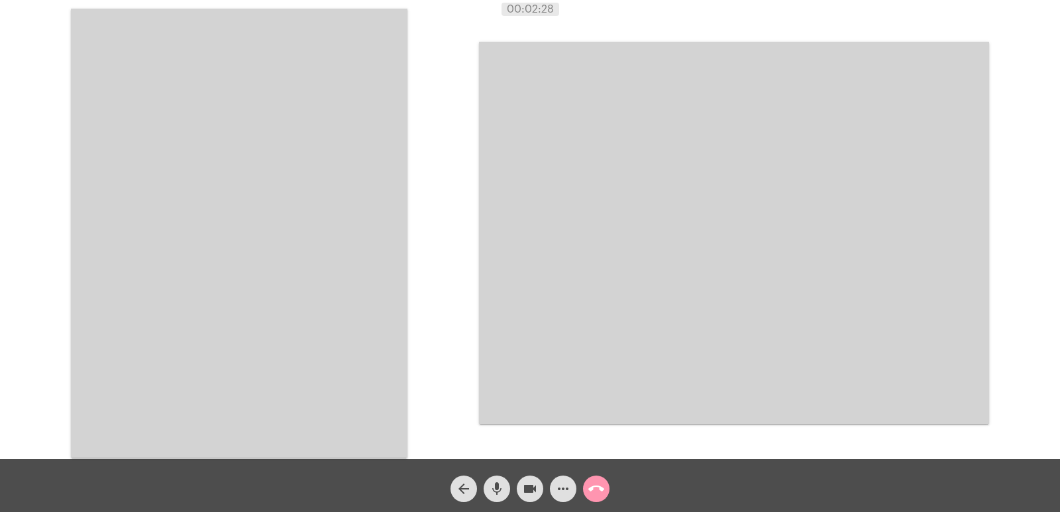
click at [281, 300] on video at bounding box center [239, 233] width 337 height 449
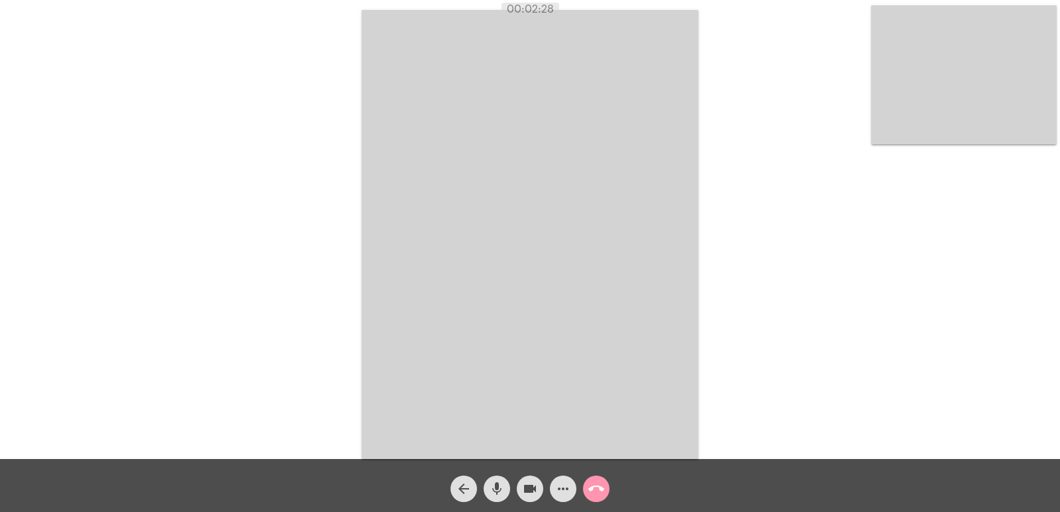
click at [284, 300] on div "Acessando Câmera e Microfone..." at bounding box center [530, 232] width 1058 height 459
click at [596, 490] on mat-icon "call_end" at bounding box center [596, 489] width 16 height 16
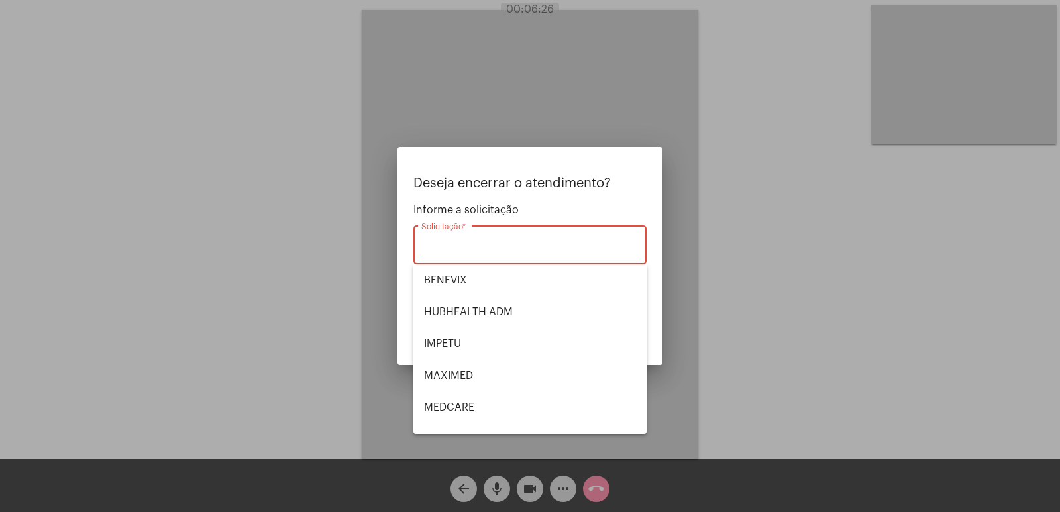
scroll to position [148, 0]
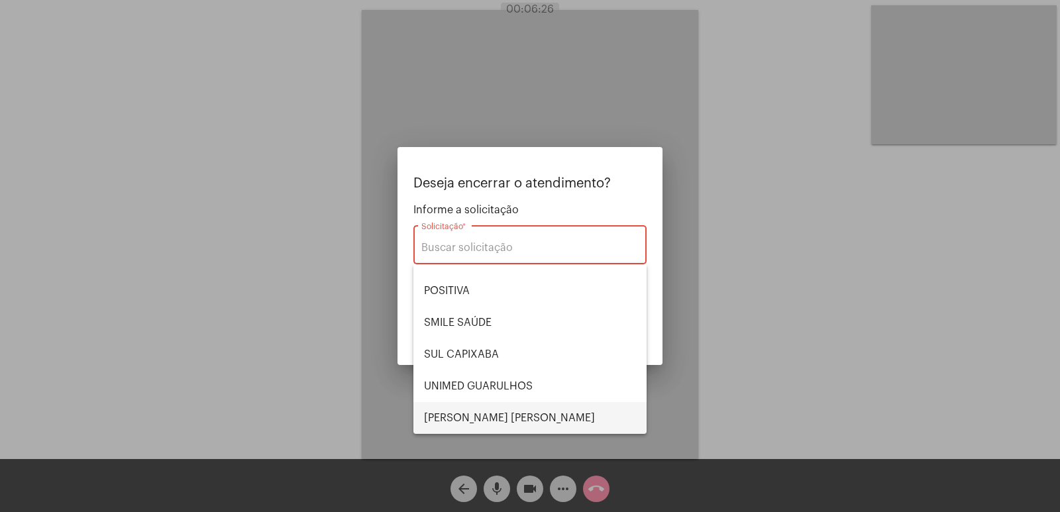
click at [465, 417] on span "VERA CRUZ" at bounding box center [530, 418] width 212 height 32
type input "VERA CRUZ"
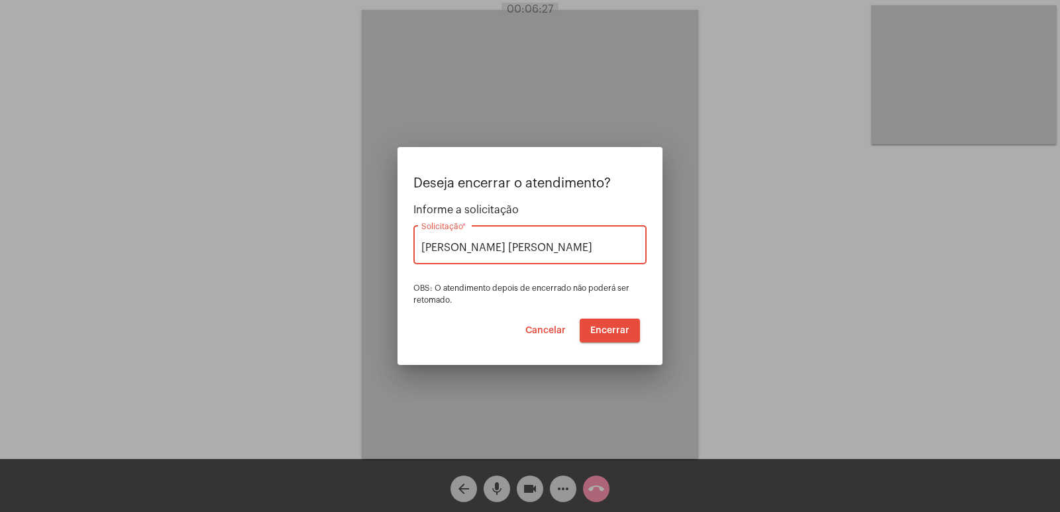
click at [599, 333] on span "Encerrar" at bounding box center [609, 330] width 39 height 9
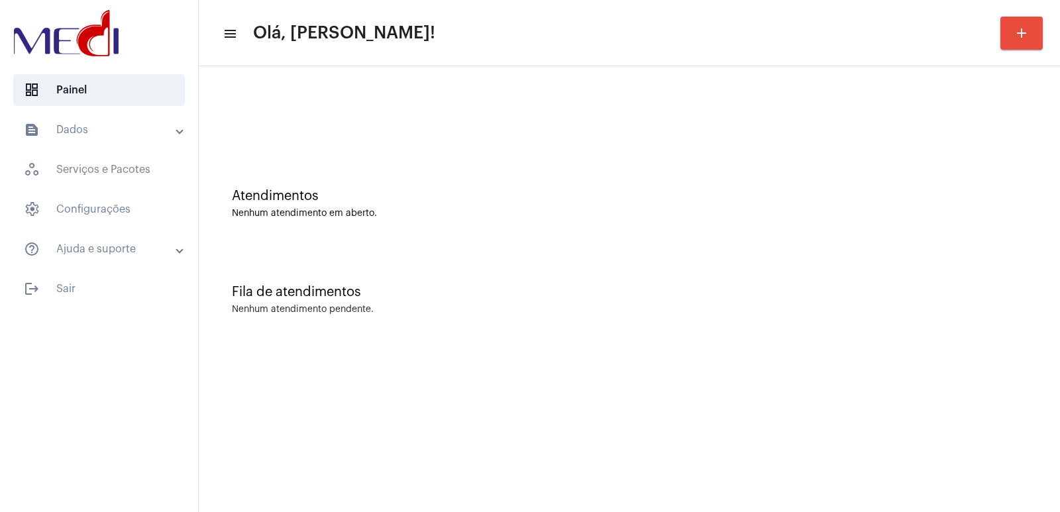
click at [380, 221] on div "Atendimentos Nenhum atendimento em aberto." at bounding box center [629, 197] width 848 height 96
click at [353, 239] on div "Atendimentos Nenhum atendimento em aberto." at bounding box center [629, 197] width 848 height 96
click at [315, 512] on mat-sidenav-content "menu Olá, [PERSON_NAME]! add Atendimentos Nenhum atendimento em aberto. Fila de…" at bounding box center [629, 256] width 861 height 512
click at [924, 323] on div "Fila de atendimentos Nenhum atendimento pendente." at bounding box center [629, 293] width 848 height 96
drag, startPoint x: 904, startPoint y: 250, endPoint x: 803, endPoint y: 239, distance: 101.3
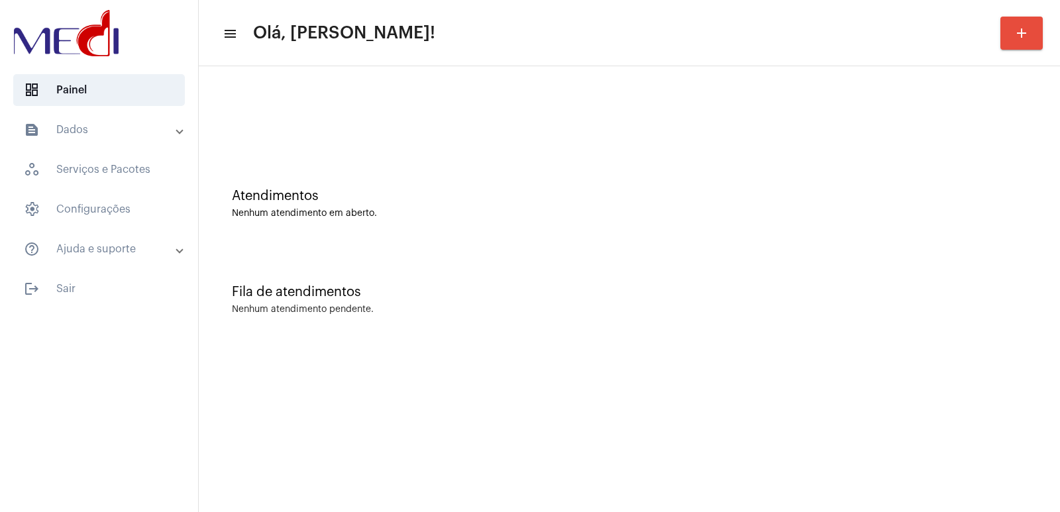
click at [894, 250] on div "Fila de atendimentos Nenhum atendimento pendente." at bounding box center [629, 293] width 848 height 96
click at [1004, 370] on mat-sidenav-content "menu Olá, [PERSON_NAME]! add Atendimentos Nenhum atendimento em aberto. Fila de…" at bounding box center [629, 256] width 861 height 512
click at [863, 384] on mat-sidenav-content "menu Olá, Vivian! add Atendimentos Nenhum atendimento em aberto. Fila de atendi…" at bounding box center [629, 256] width 861 height 512
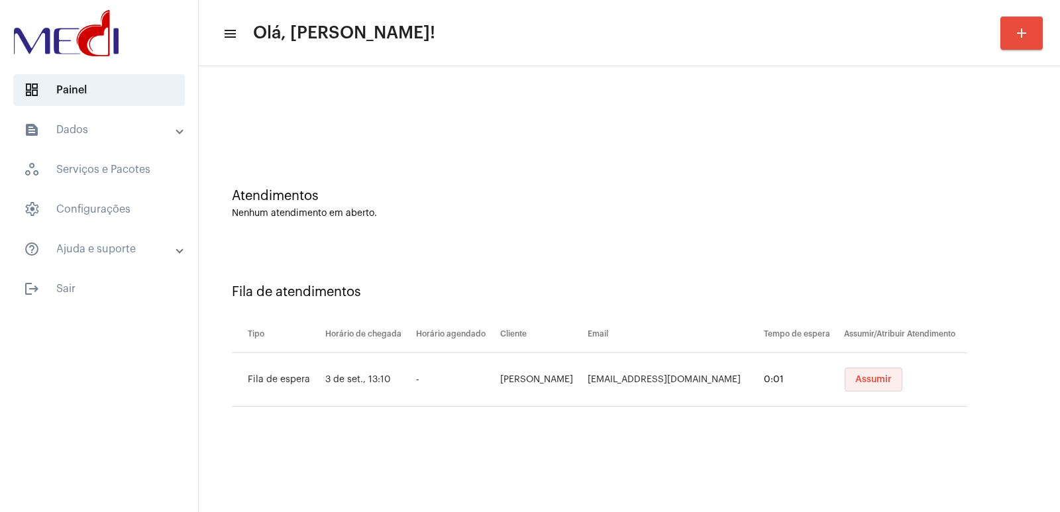
click at [869, 378] on span "Assumir" at bounding box center [874, 379] width 36 height 9
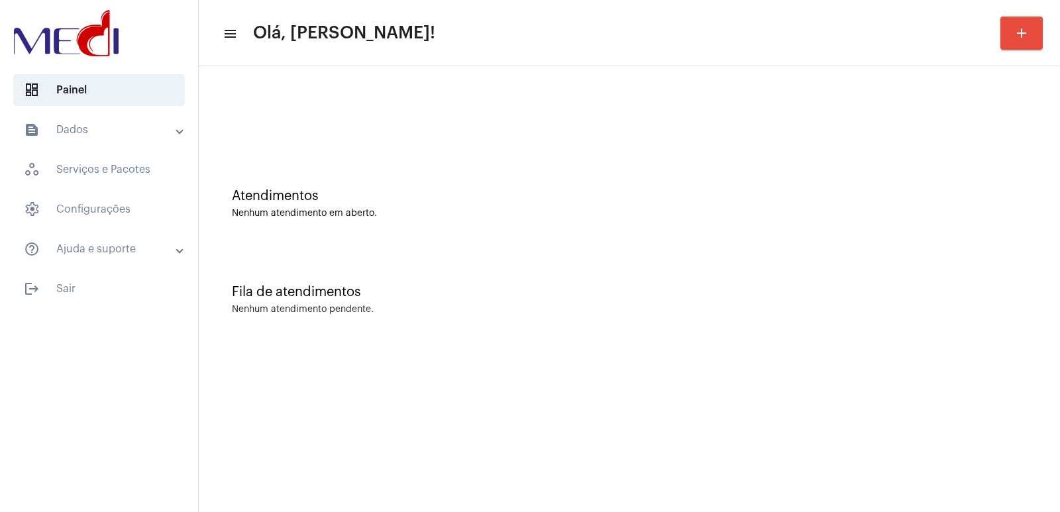
click at [720, 223] on div "Atendimentos Nenhum atendimento em aberto." at bounding box center [629, 197] width 848 height 96
click at [743, 306] on div "Nenhum atendimento pendente." at bounding box center [629, 310] width 795 height 10
drag, startPoint x: 987, startPoint y: 280, endPoint x: 469, endPoint y: 129, distance: 540.2
click at [987, 280] on div "Fila de atendimentos Nenhum atendimento pendente." at bounding box center [629, 293] width 848 height 96
drag, startPoint x: 687, startPoint y: 310, endPoint x: 669, endPoint y: 318, distance: 19.0
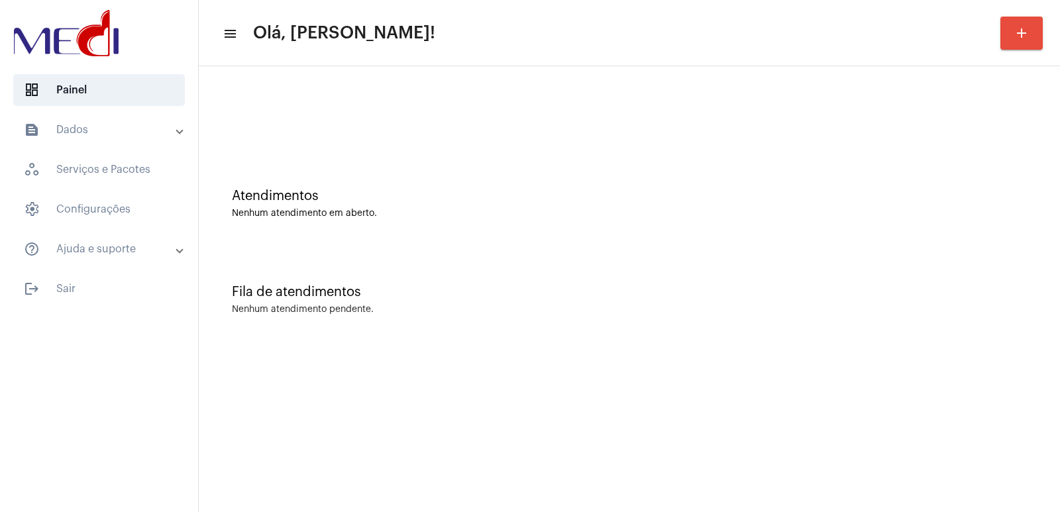
click at [687, 310] on div "Nenhum atendimento pendente." at bounding box center [629, 310] width 795 height 10
click at [656, 247] on div "Fila de atendimentos Nenhum atendimento pendente." at bounding box center [629, 293] width 848 height 96
click at [867, 380] on mat-sidenav-content "menu Olá, [PERSON_NAME]! add Atendimentos Nenhum atendimento em aberto. Fila de…" at bounding box center [629, 256] width 861 height 512
click at [859, 384] on mat-sidenav-content "menu Olá, Vivian! add Atendimentos Nenhum atendimento em aberto. Fila de atendi…" at bounding box center [629, 256] width 861 height 512
click at [709, 228] on div "Atendimentos Nenhum atendimento em aberto." at bounding box center [629, 197] width 848 height 96
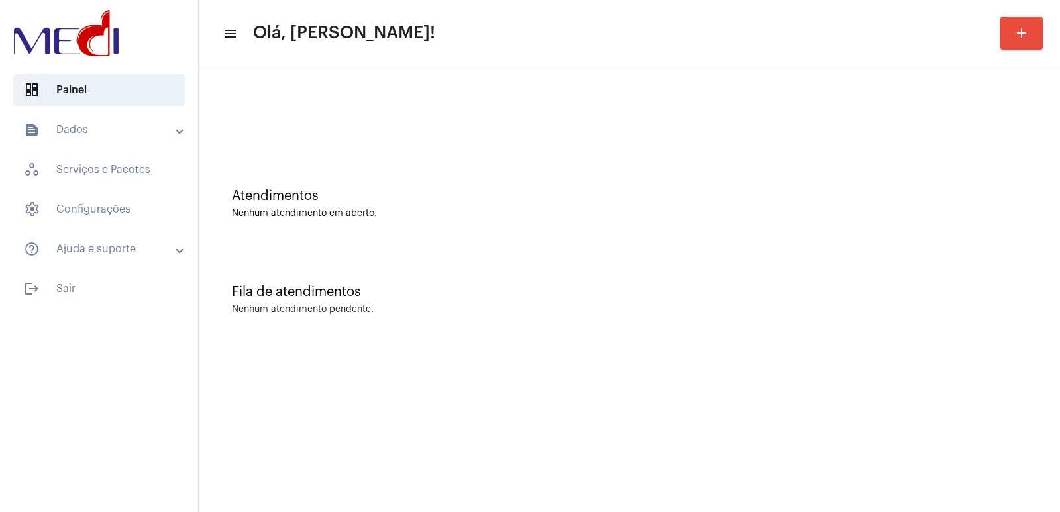
drag, startPoint x: 693, startPoint y: 178, endPoint x: 300, endPoint y: 91, distance: 403.2
click at [690, 177] on div "Atendimentos Nenhum atendimento em aberto." at bounding box center [629, 197] width 848 height 96
click at [783, 233] on div "Atendimentos Nenhum atendimento em aberto." at bounding box center [629, 197] width 848 height 96
click at [806, 316] on div "Fila de atendimentos Nenhum atendimento pendente." at bounding box center [629, 293] width 848 height 96
click at [769, 297] on div "Fila de atendimentos" at bounding box center [629, 292] width 795 height 15
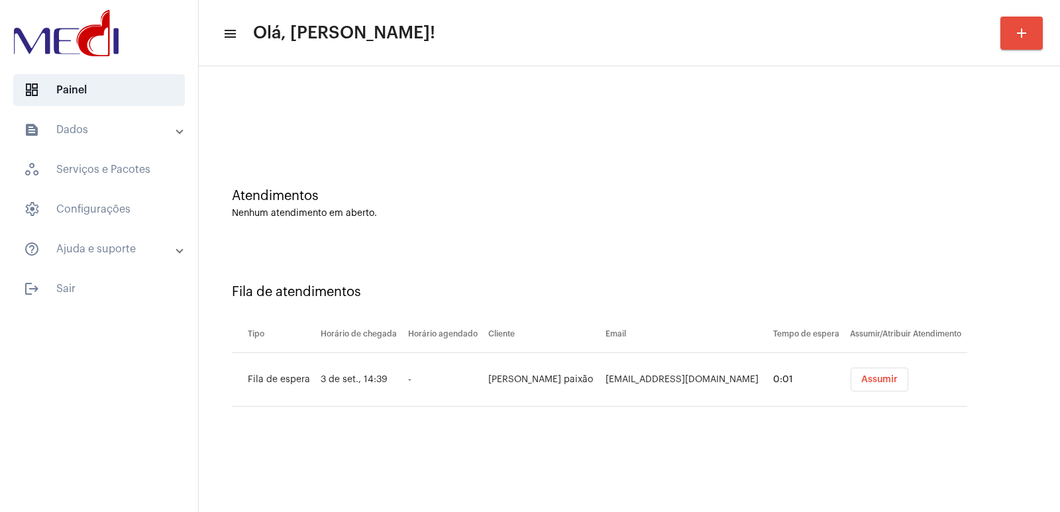
click at [878, 376] on span "Assumir" at bounding box center [879, 379] width 36 height 9
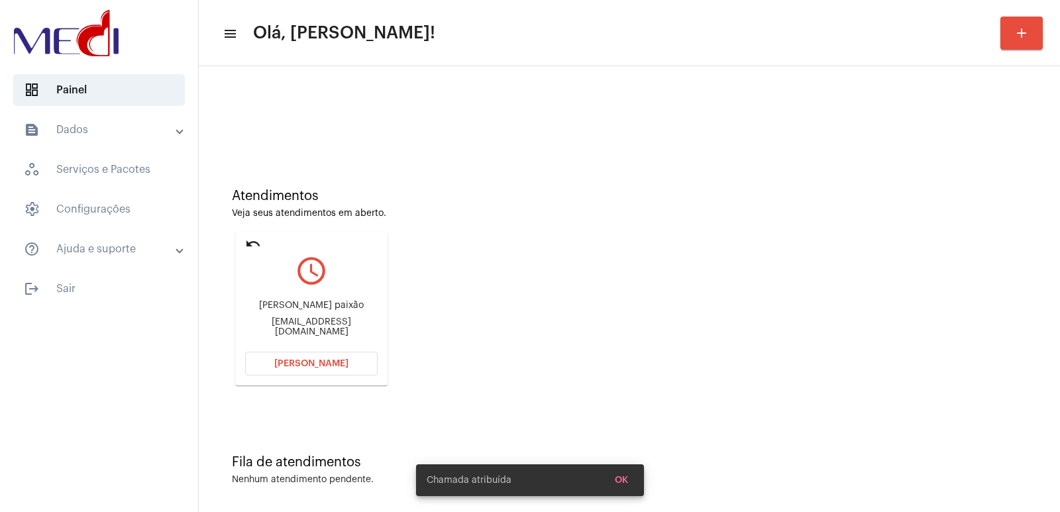
click at [280, 308] on div "Livia Fernandes paixão" at bounding box center [311, 306] width 133 height 10
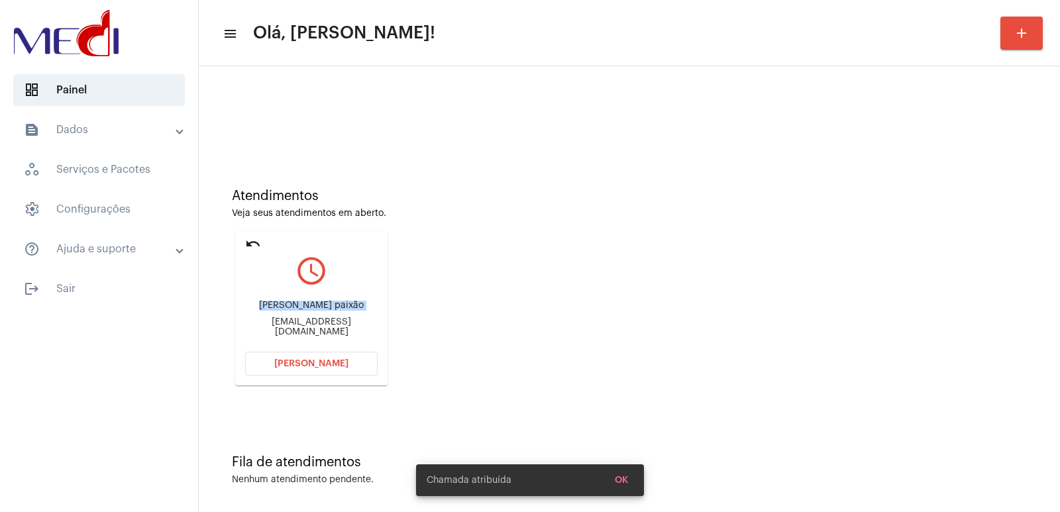
click at [280, 308] on div "Livia Fernandes paixão" at bounding box center [311, 306] width 133 height 10
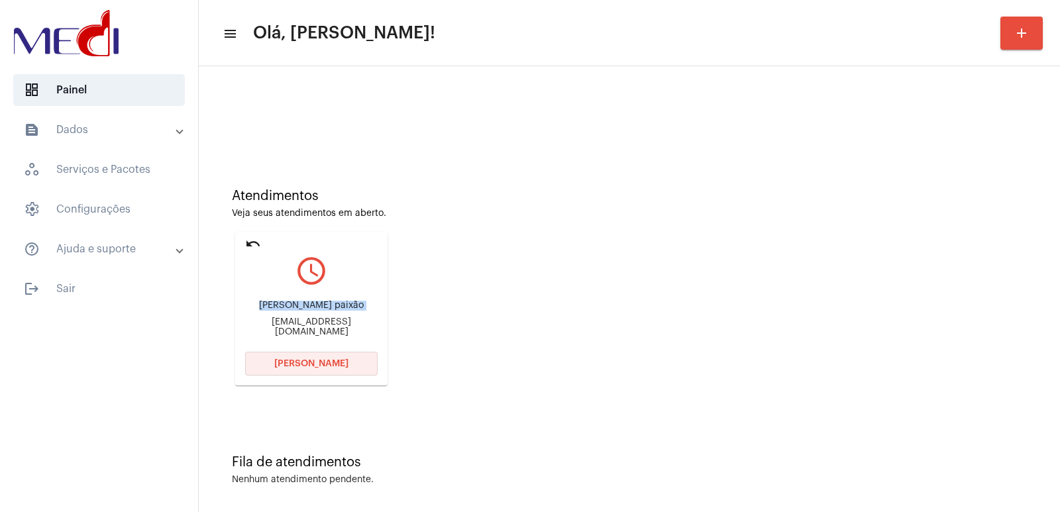
click at [339, 362] on span "Abrir Chamada" at bounding box center [311, 363] width 74 height 9
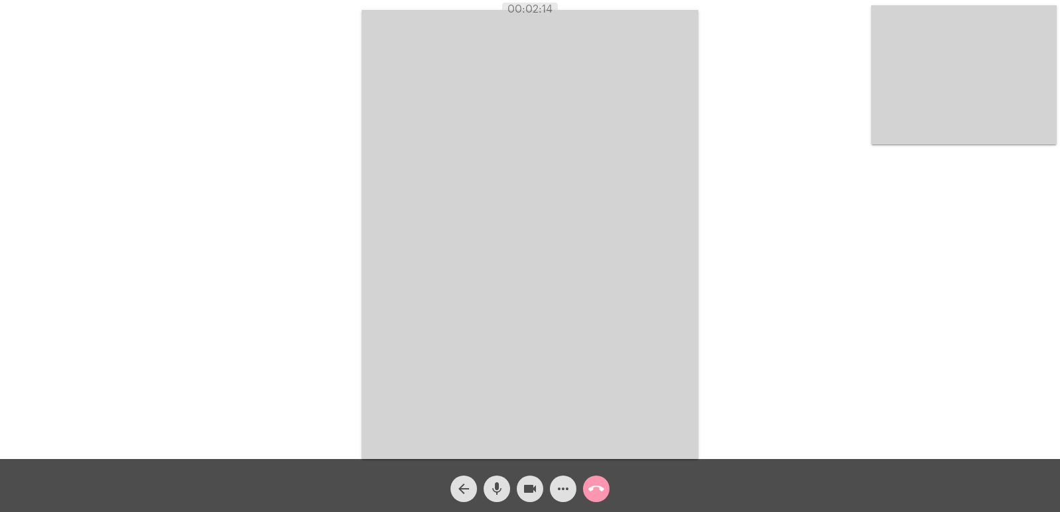
click at [600, 489] on mat-icon "call_end" at bounding box center [596, 489] width 16 height 16
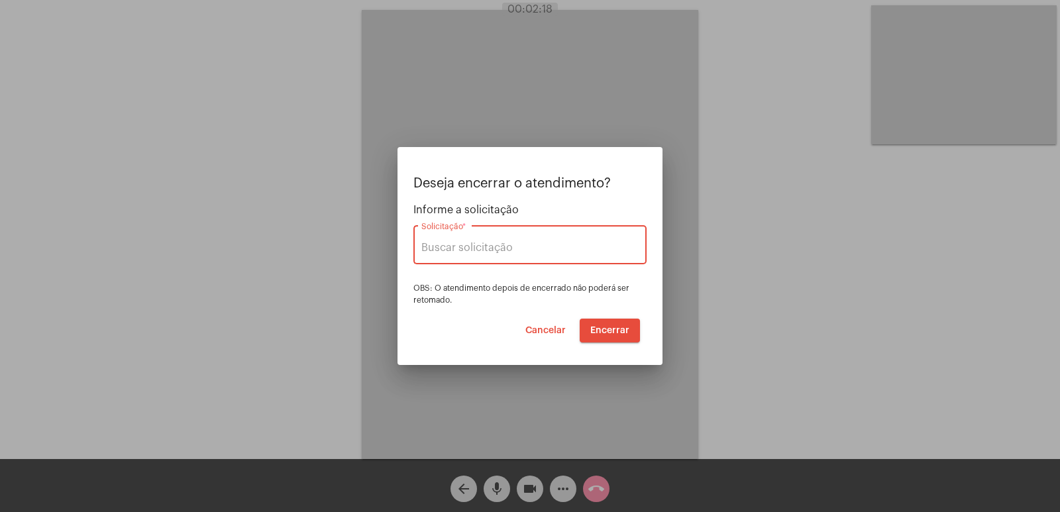
type input "UNIMED GUARULHOS"
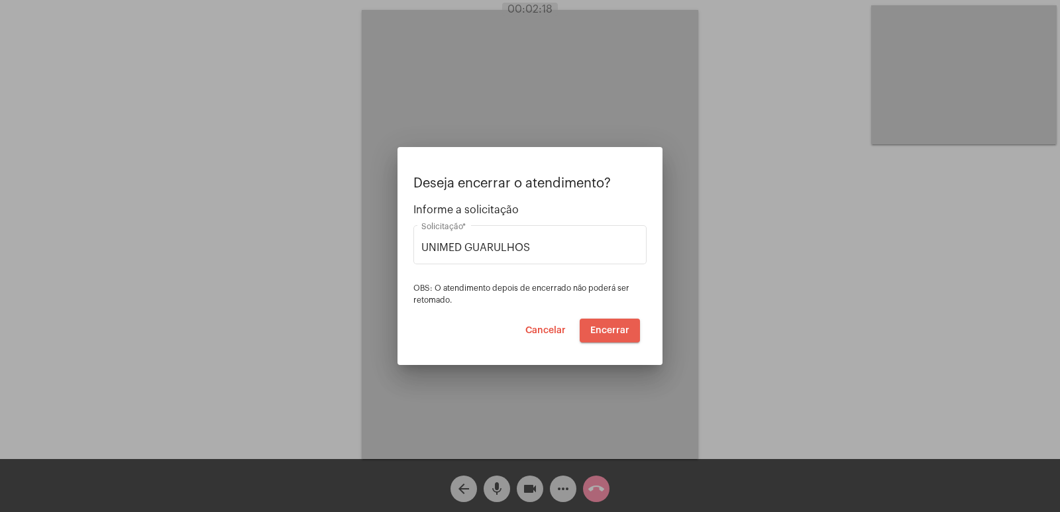
click at [624, 326] on span "Encerrar" at bounding box center [609, 330] width 39 height 9
click at [619, 327] on span "Encerrar" at bounding box center [609, 330] width 39 height 9
click at [615, 329] on span "Encerrar" at bounding box center [609, 330] width 39 height 9
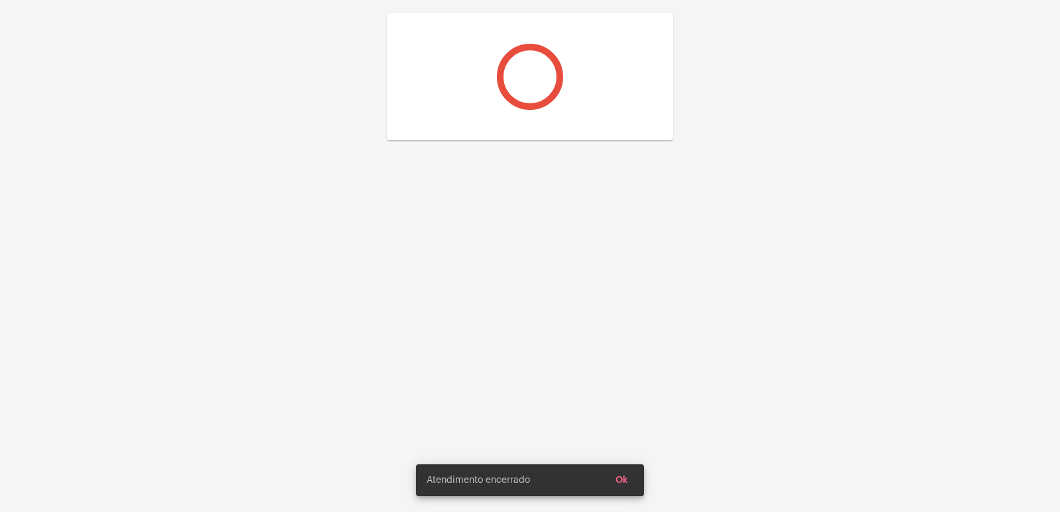
click at [598, 494] on snack-bar-container "Atendimento encerrado Ok" at bounding box center [530, 481] width 228 height 32
